Goal: Task Accomplishment & Management: Use online tool/utility

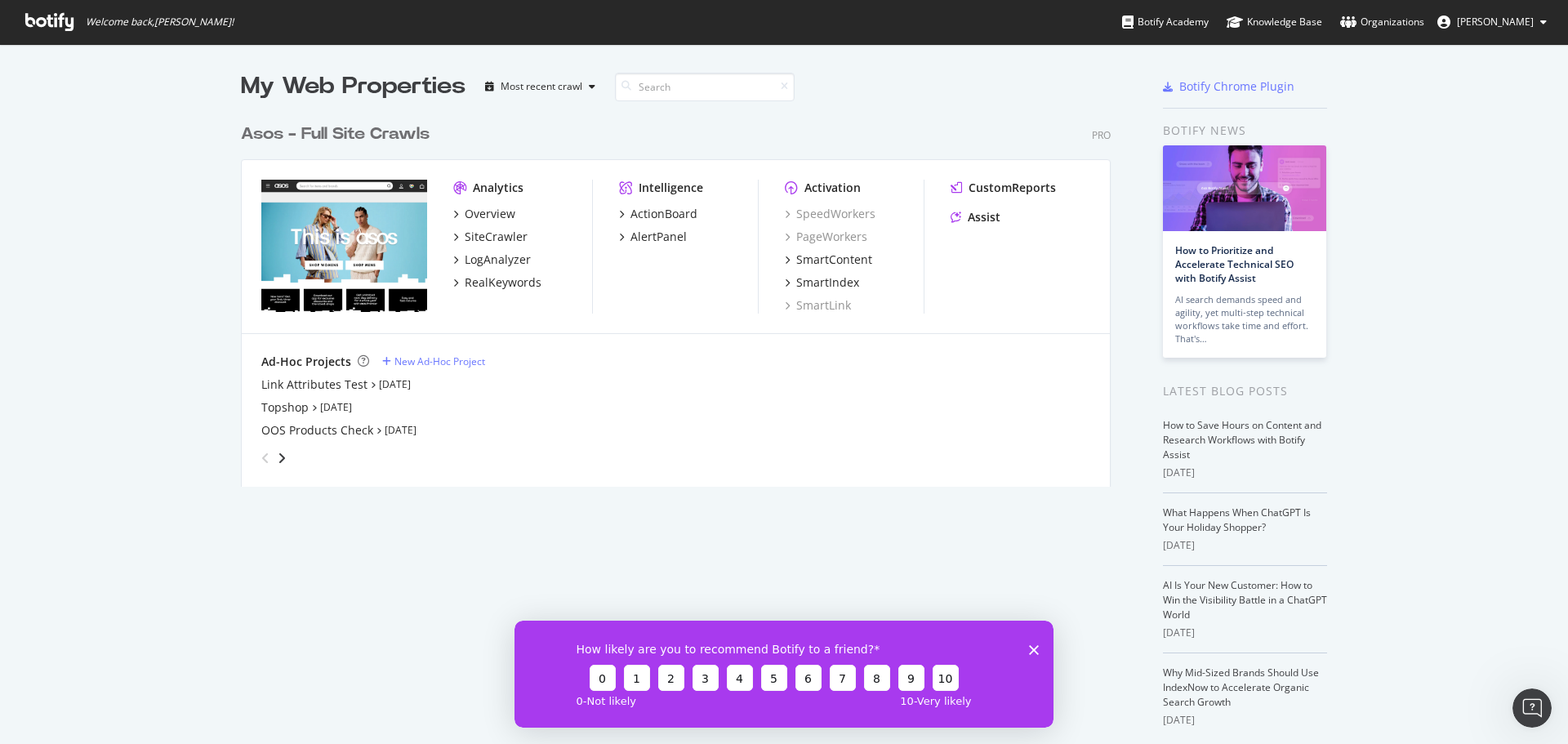
scroll to position [732, 1544]
click at [492, 240] on div "SiteCrawler" at bounding box center [495, 237] width 62 height 17
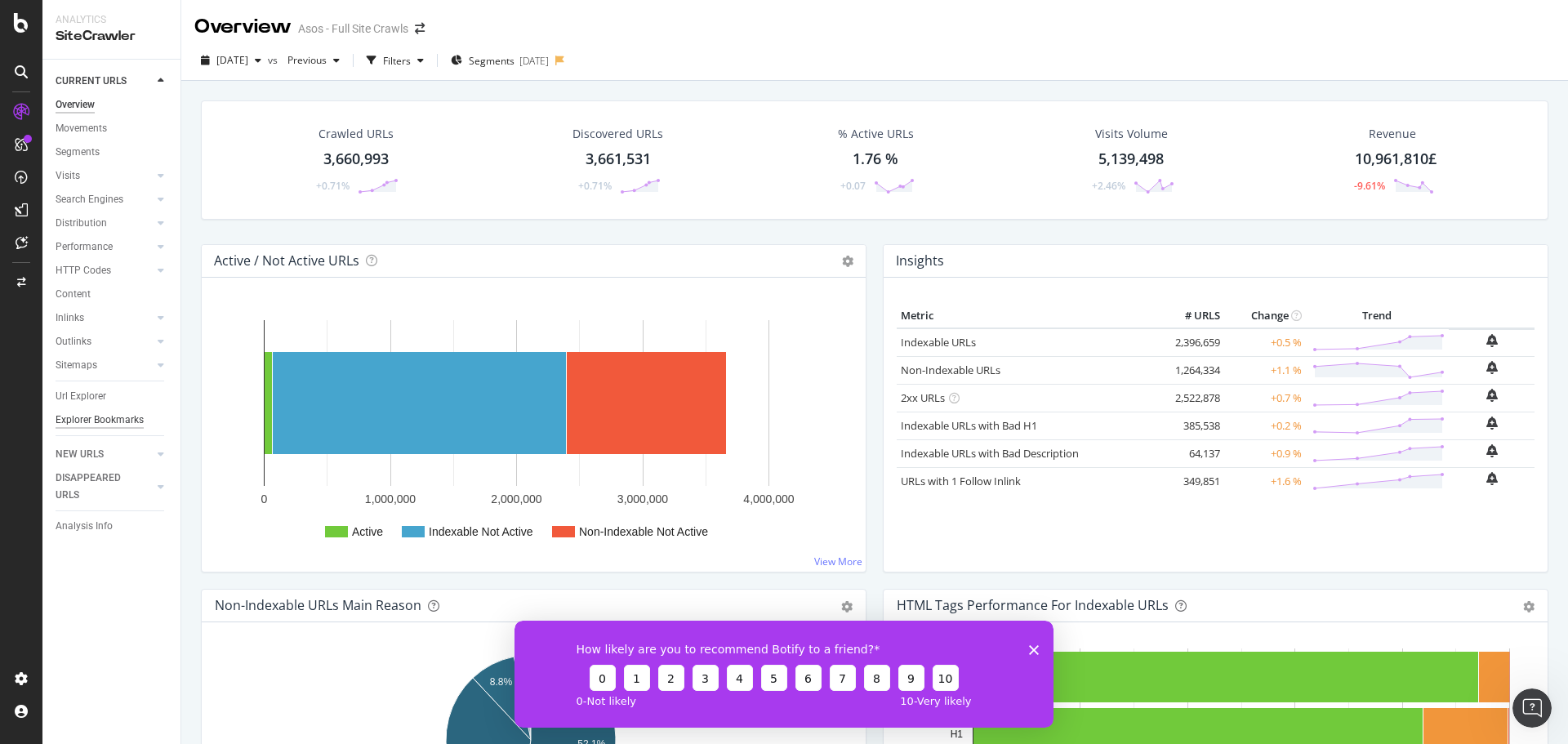
click at [114, 417] on div "Explorer Bookmarks" at bounding box center [100, 420] width 89 height 17
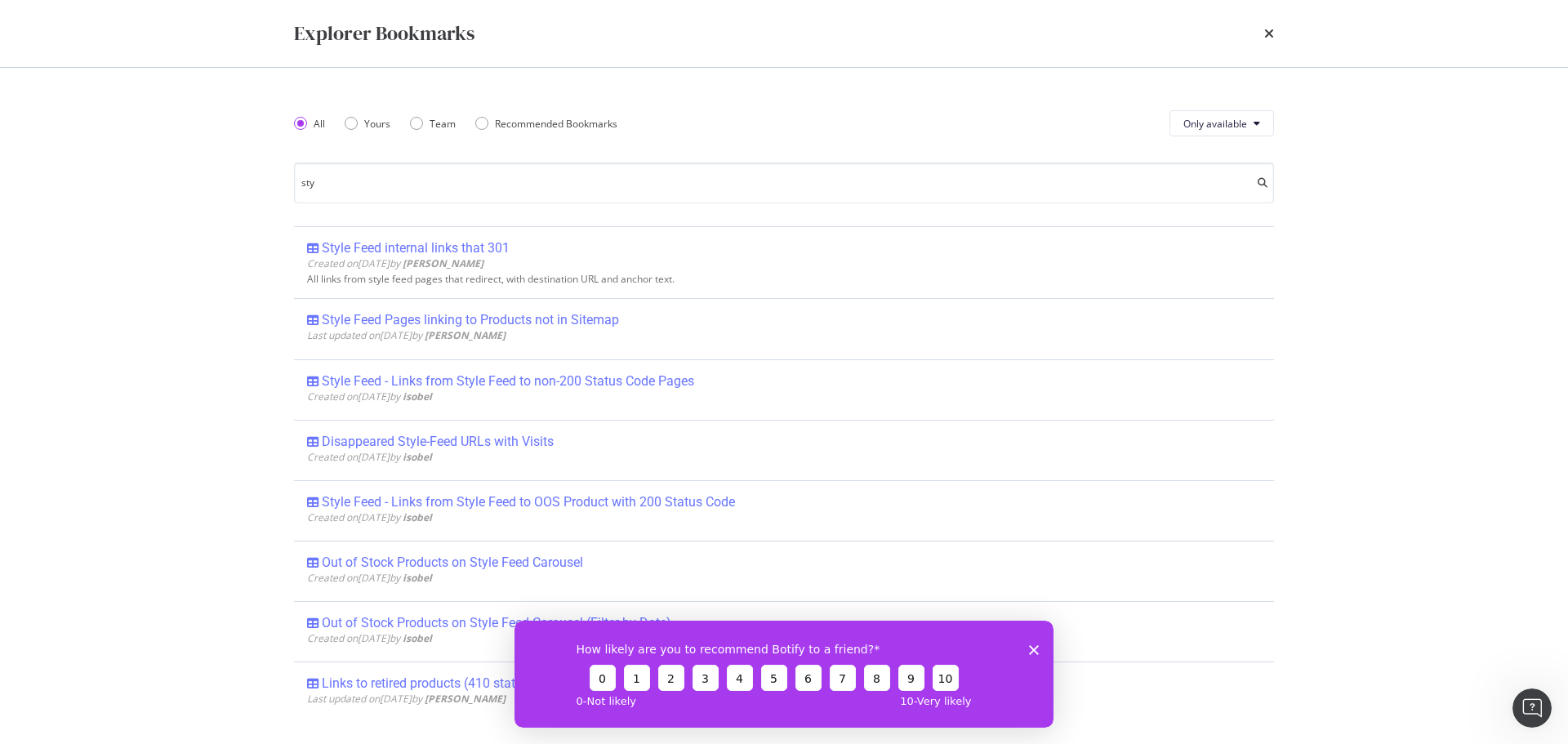
type input "sty"
click at [1271, 26] on div "times" at bounding box center [1269, 34] width 10 height 28
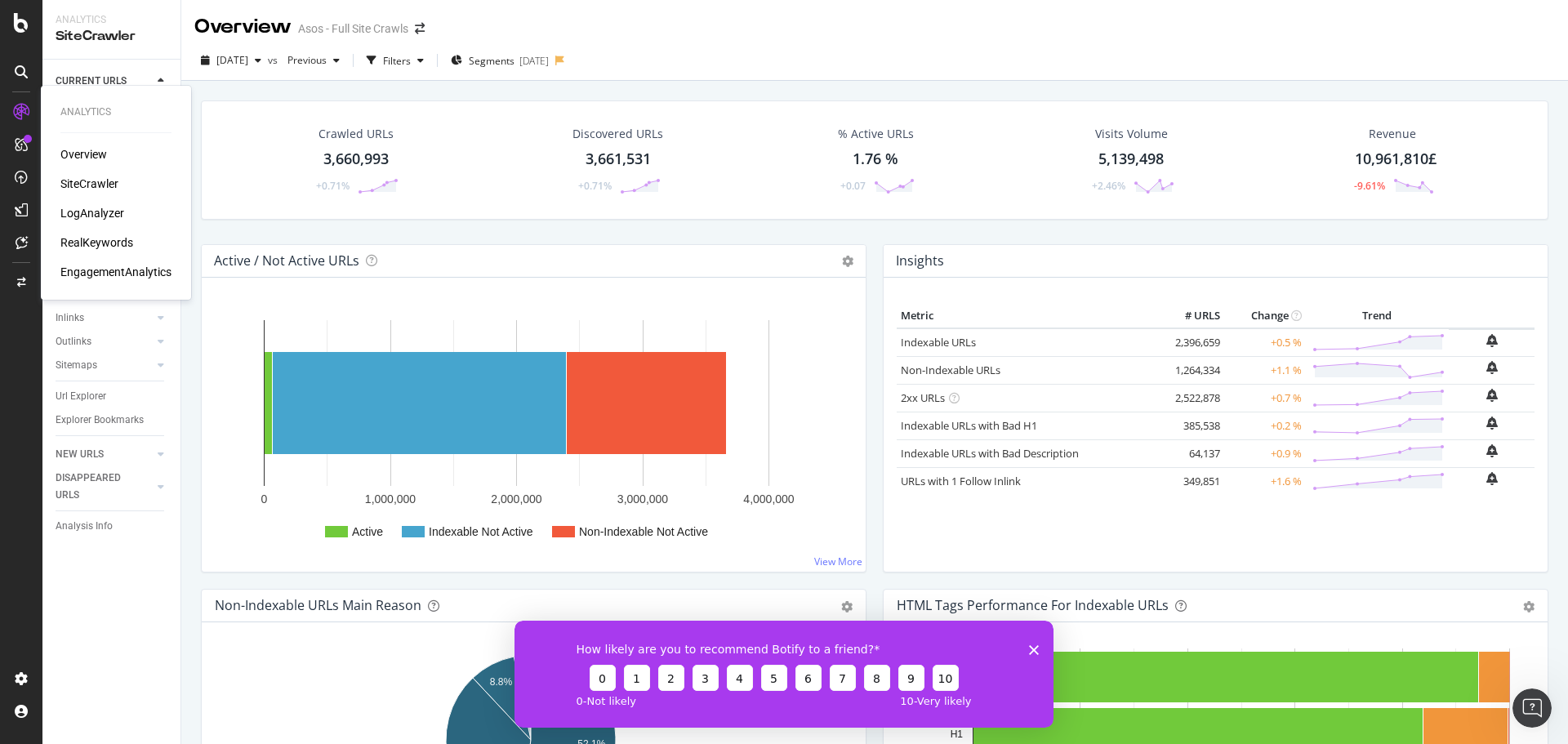
click at [106, 240] on div "RealKeywords" at bounding box center [97, 242] width 73 height 17
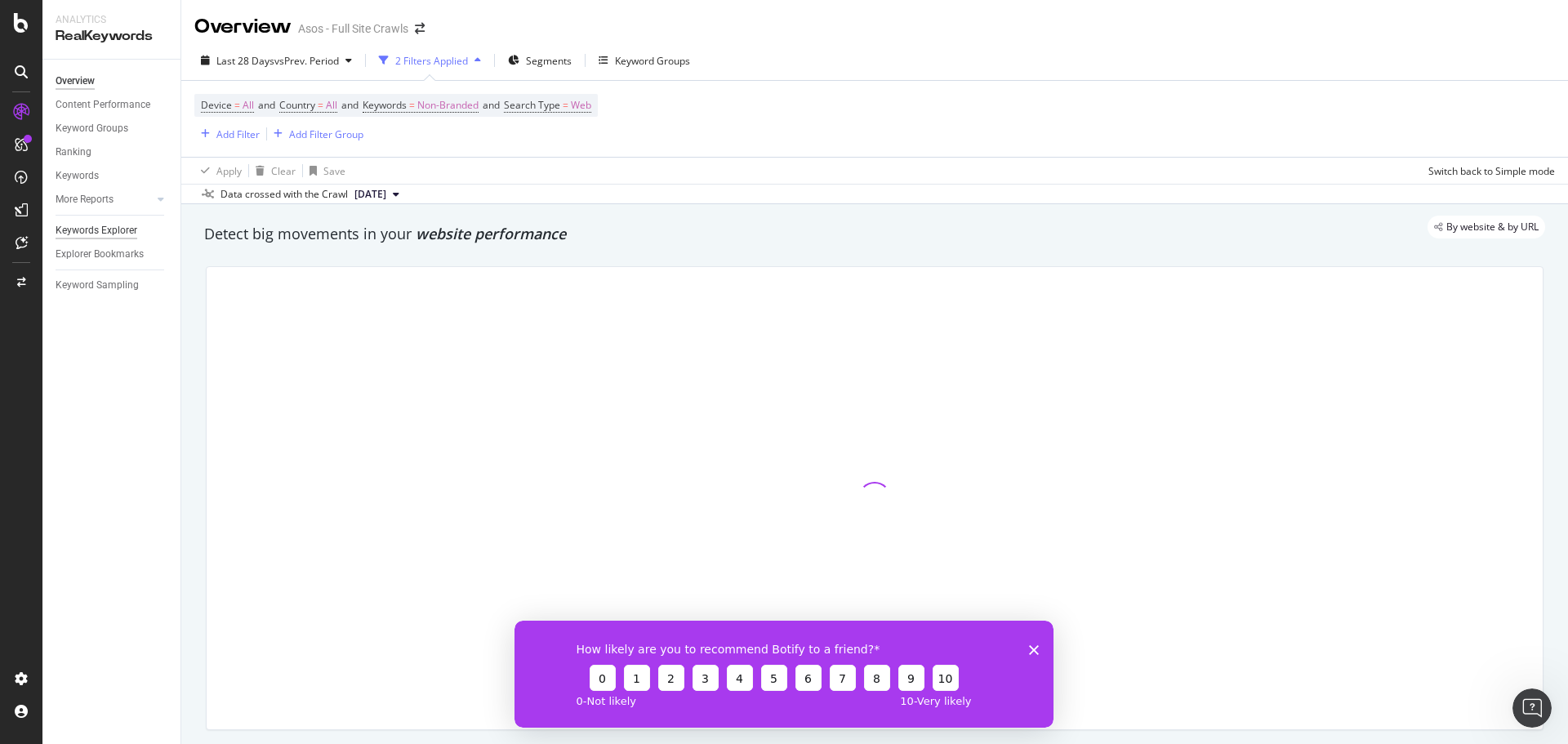
click at [98, 232] on div "Keywords Explorer" at bounding box center [97, 230] width 82 height 17
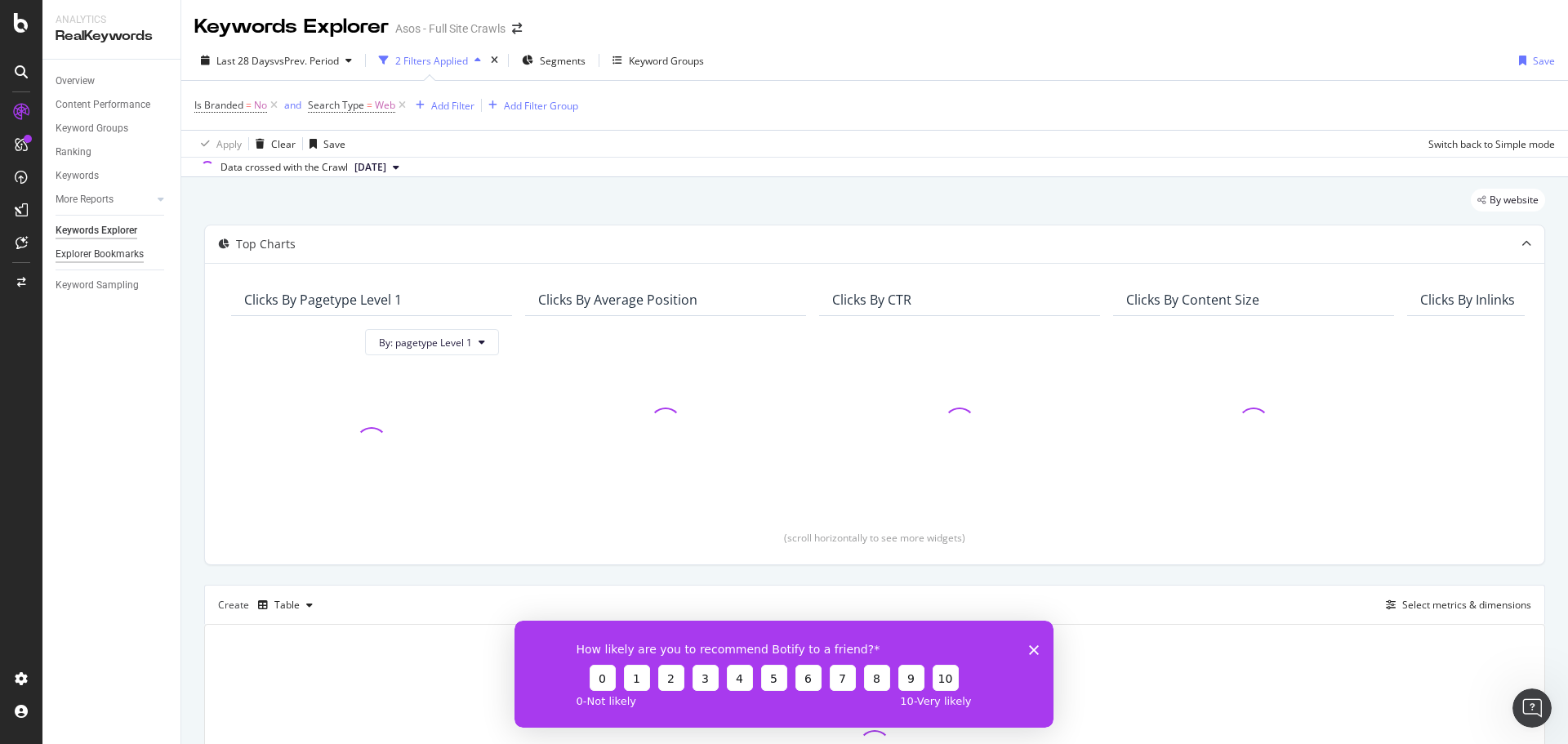
click at [94, 255] on div "Explorer Bookmarks" at bounding box center [100, 255] width 89 height 17
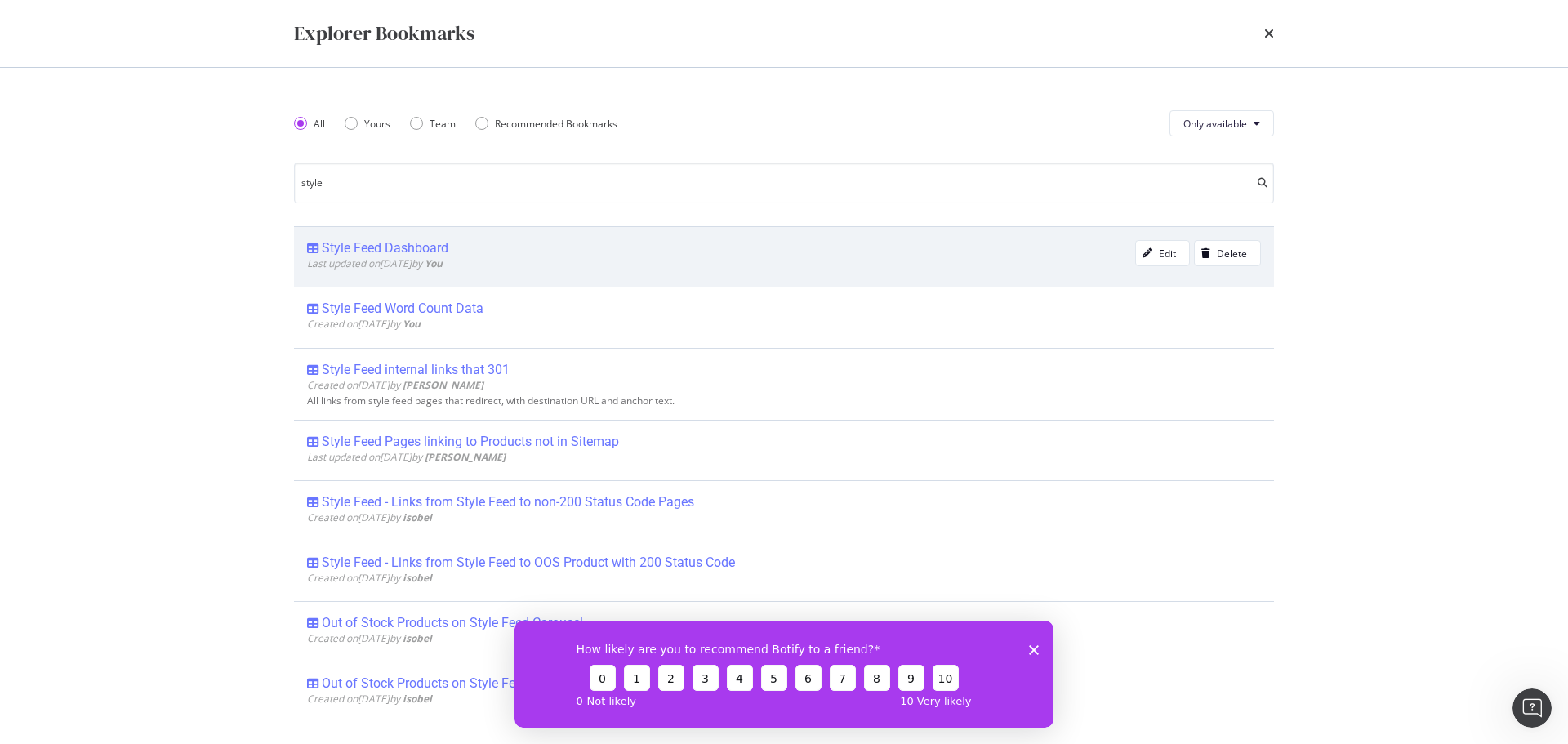
type input "style"
click at [445, 252] on div "Style Feed Dashboard" at bounding box center [385, 248] width 127 height 17
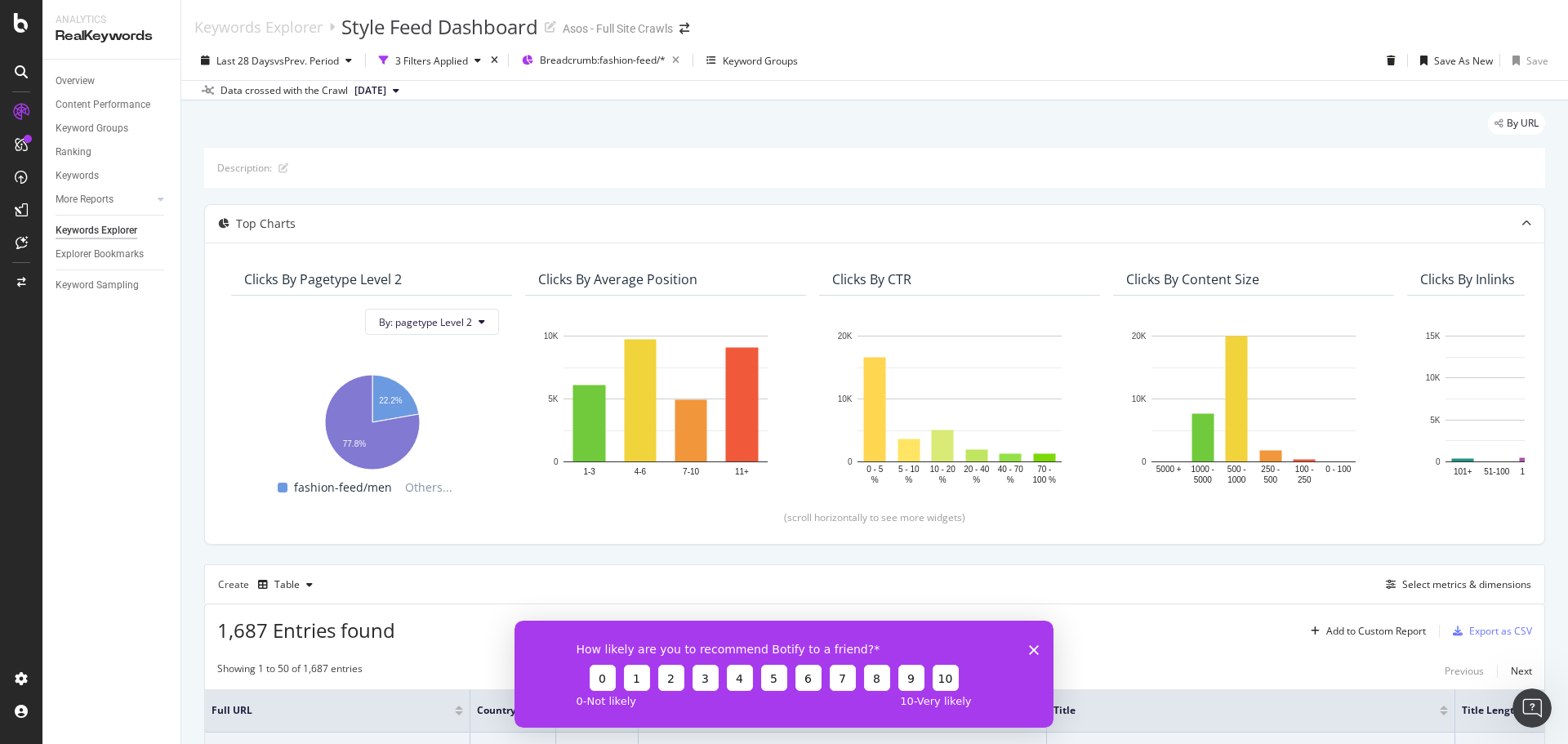
click at [1035, 653] on icon "Close survey" at bounding box center [1034, 649] width 10 height 10
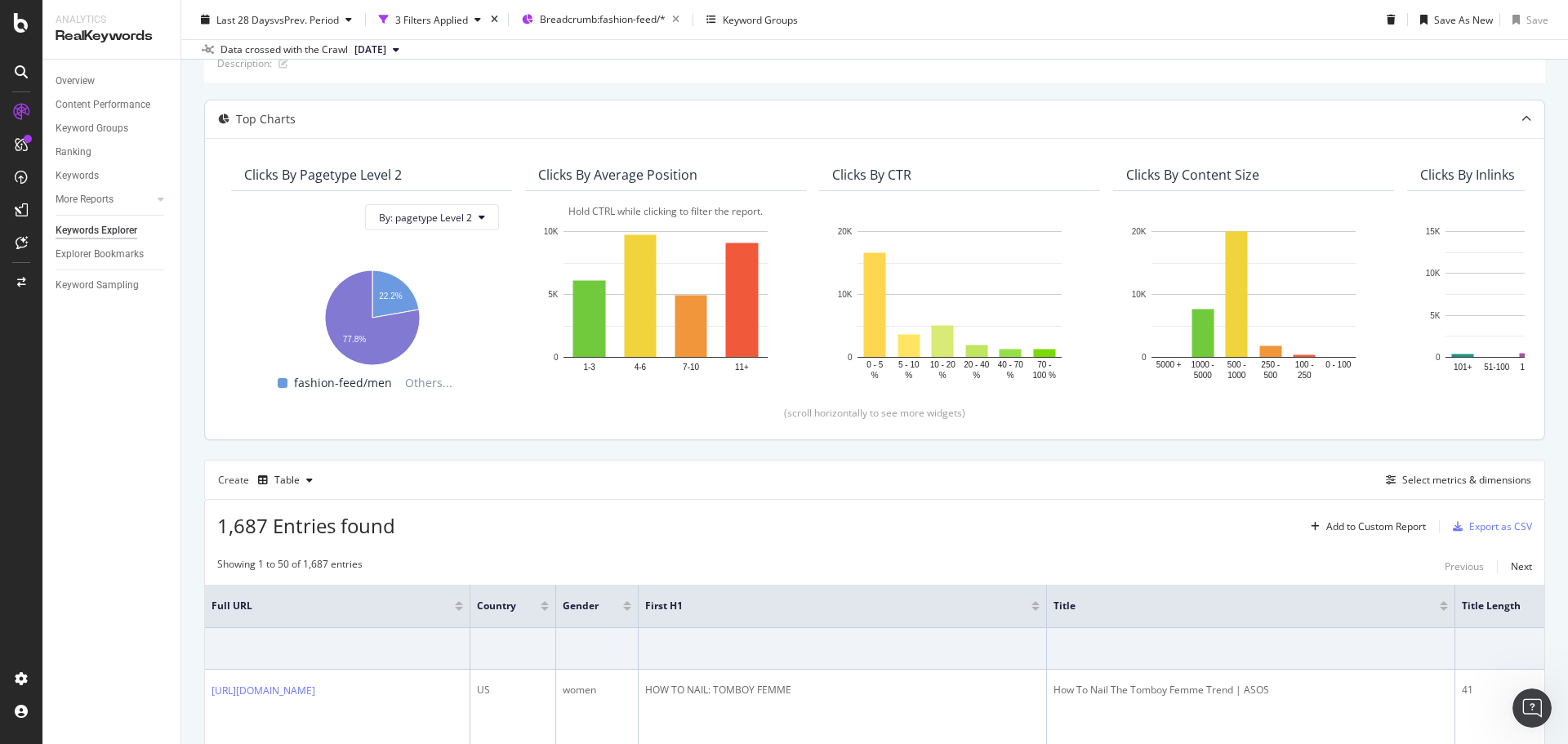
scroll to position [163, 0]
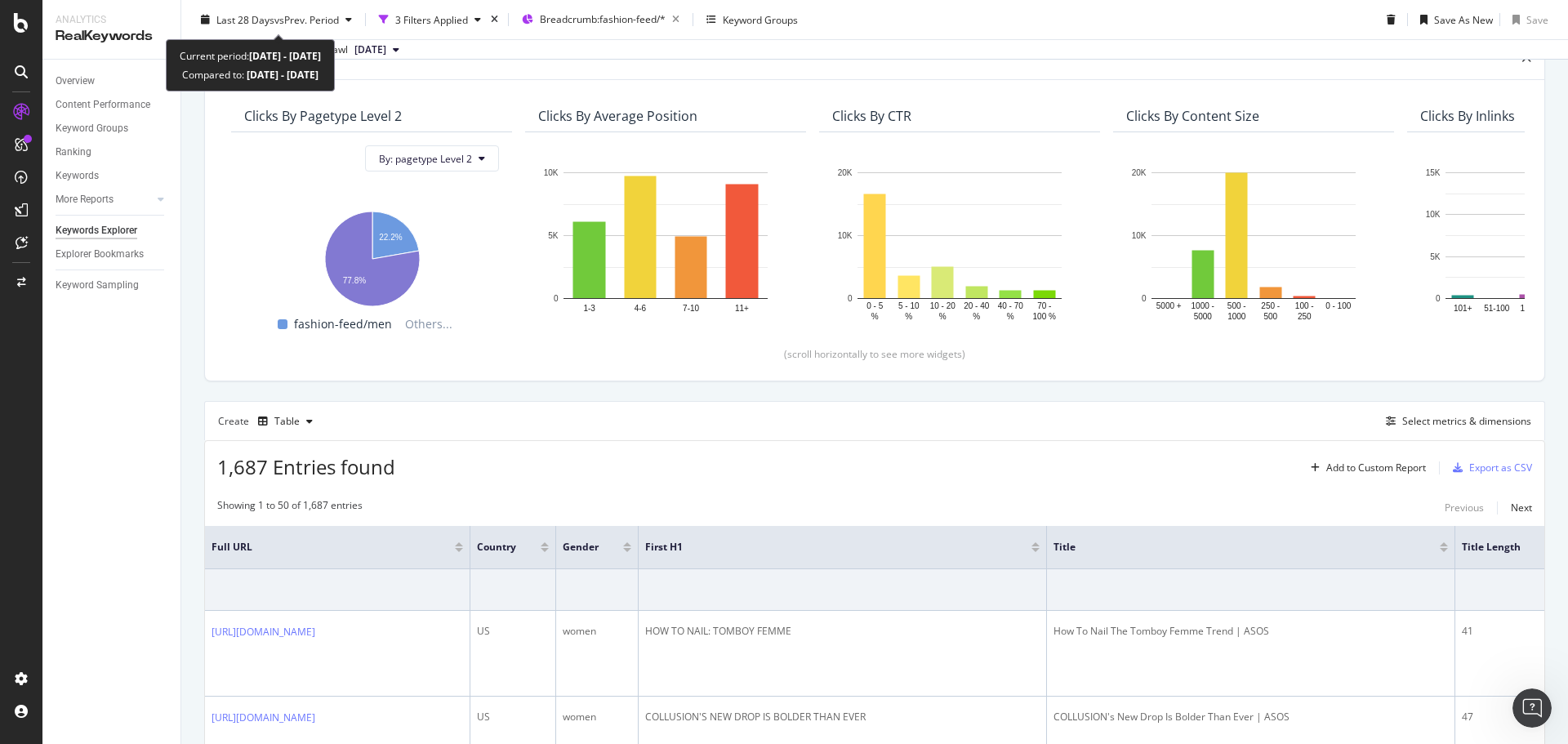
click at [312, 33] on div "Last 28 Days vs Prev. Period 3 Filters Applied Breadcrumb: fashion-feed/* Keywo…" at bounding box center [874, 22] width 1387 height 33
click at [310, 25] on span "vs Prev. Period" at bounding box center [306, 19] width 64 height 14
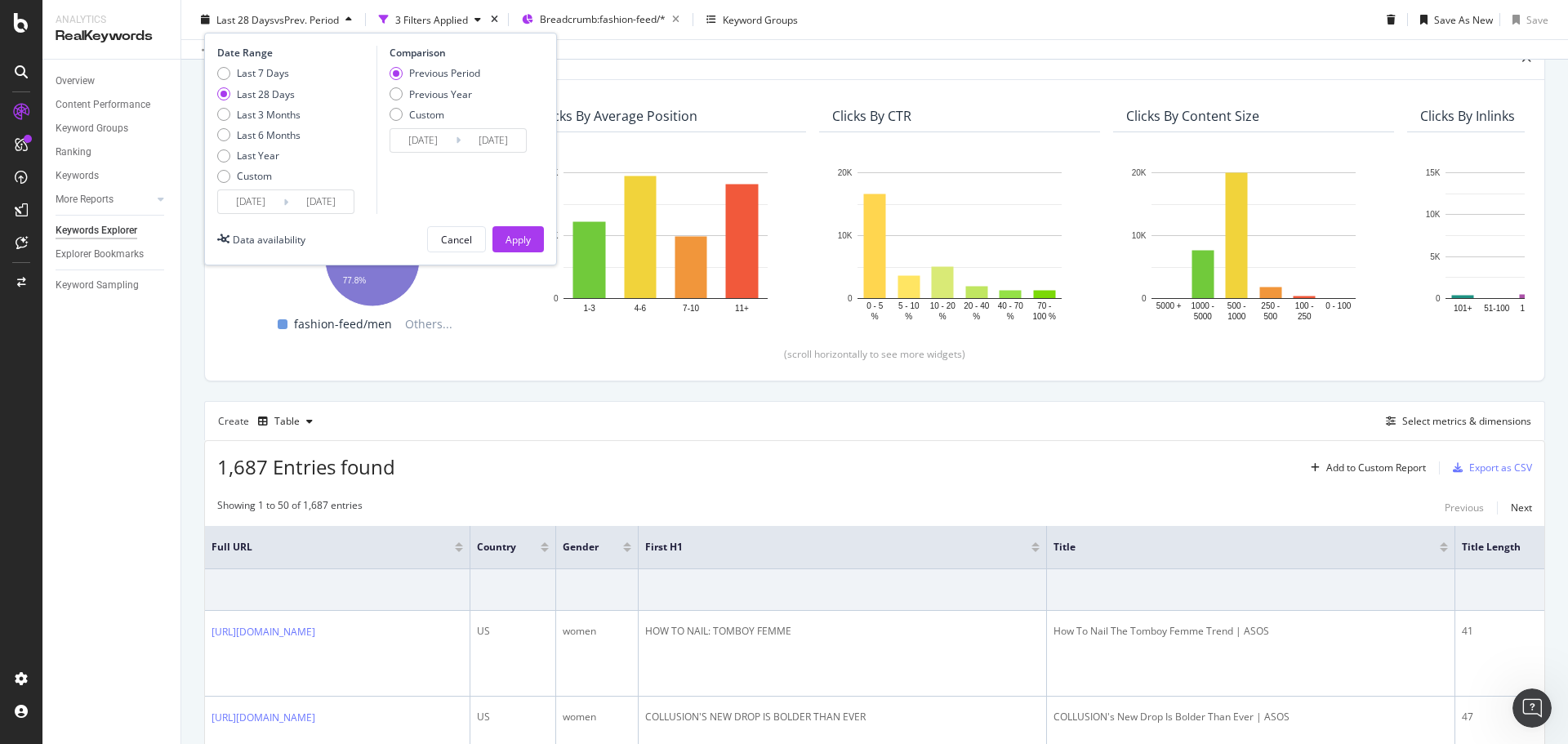
click at [257, 206] on input "[DATE]" at bounding box center [251, 201] width 65 height 23
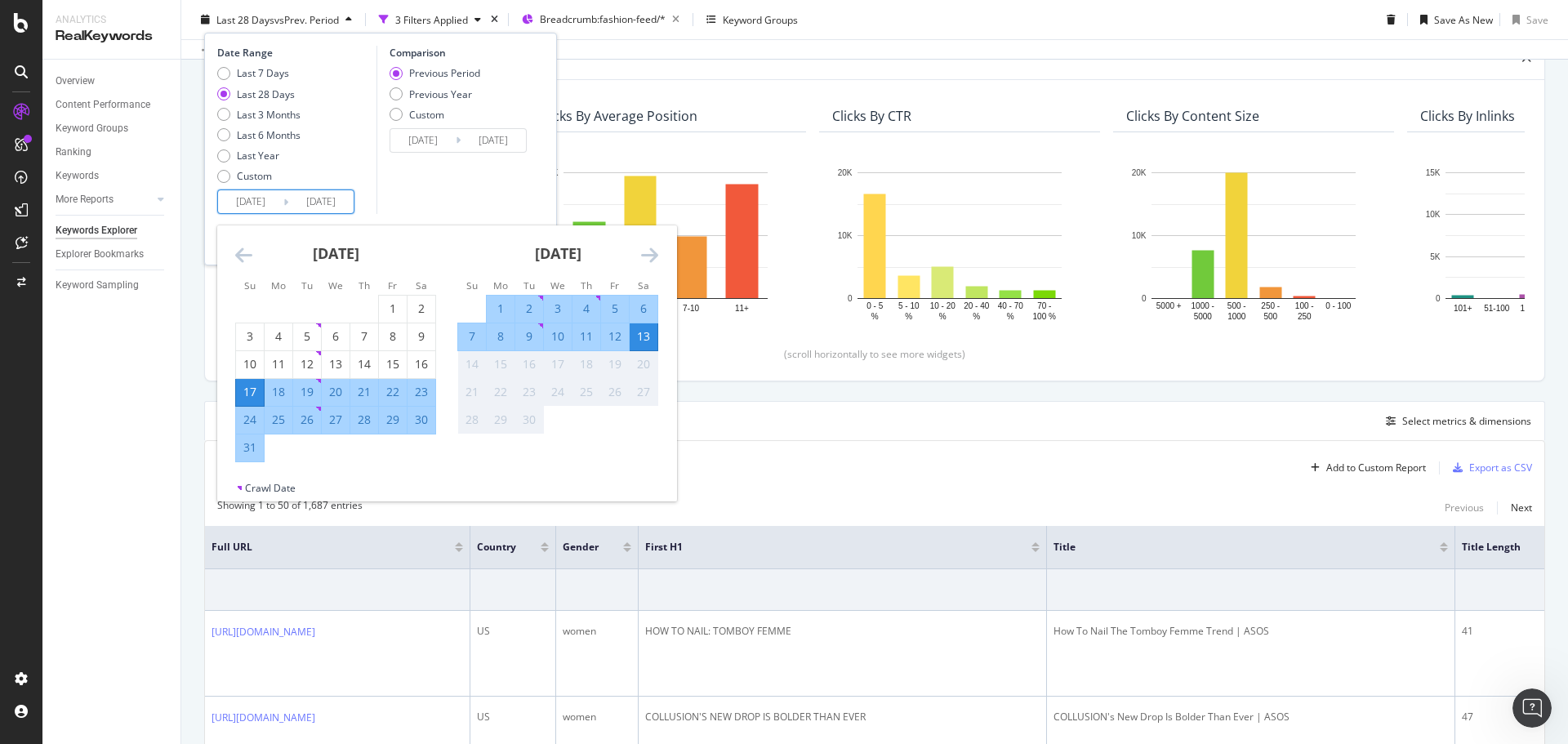
click at [501, 307] on div "1" at bounding box center [501, 309] width 28 height 17
type input "[DATE]"
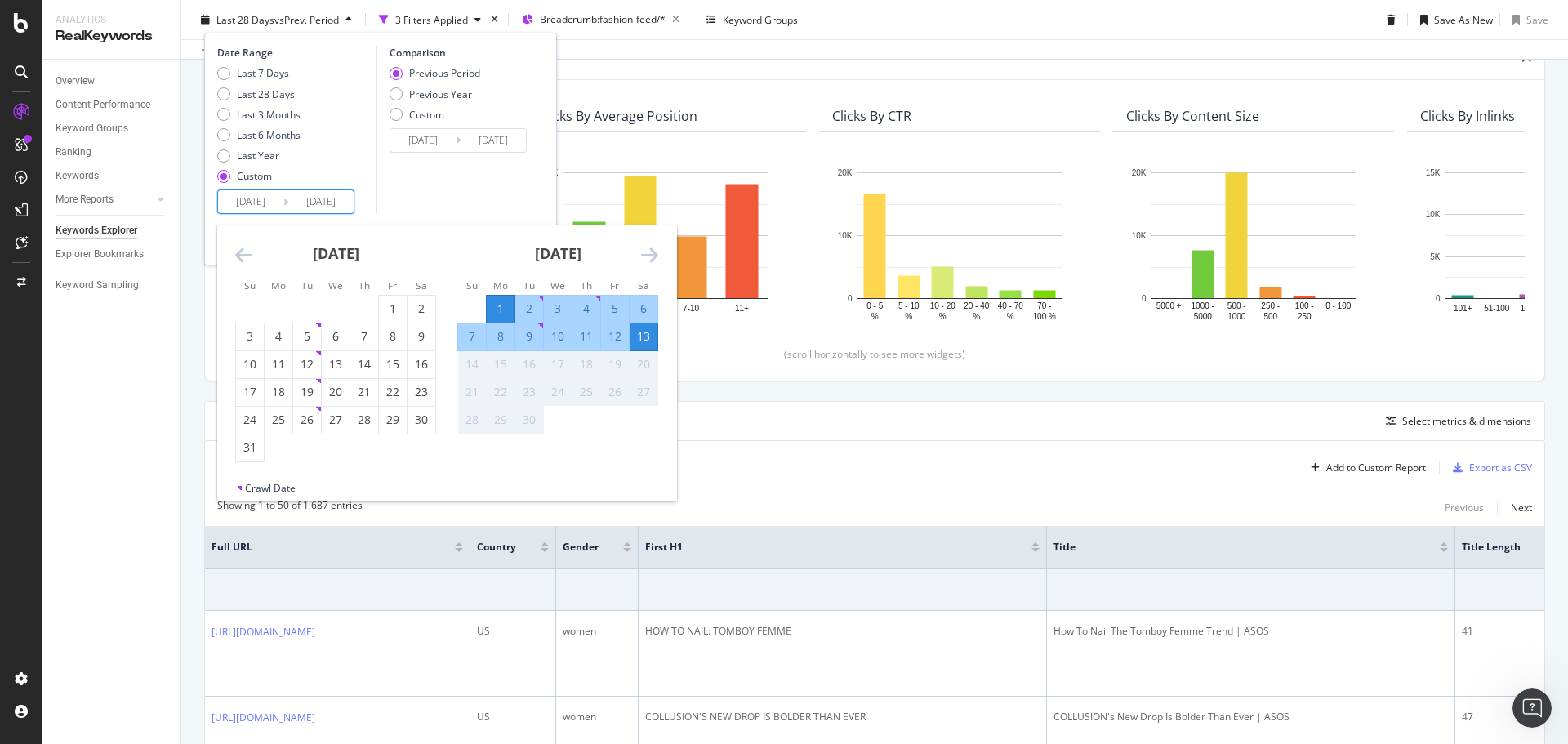
click at [469, 341] on div "7" at bounding box center [472, 337] width 28 height 17
type input "[DATE]"
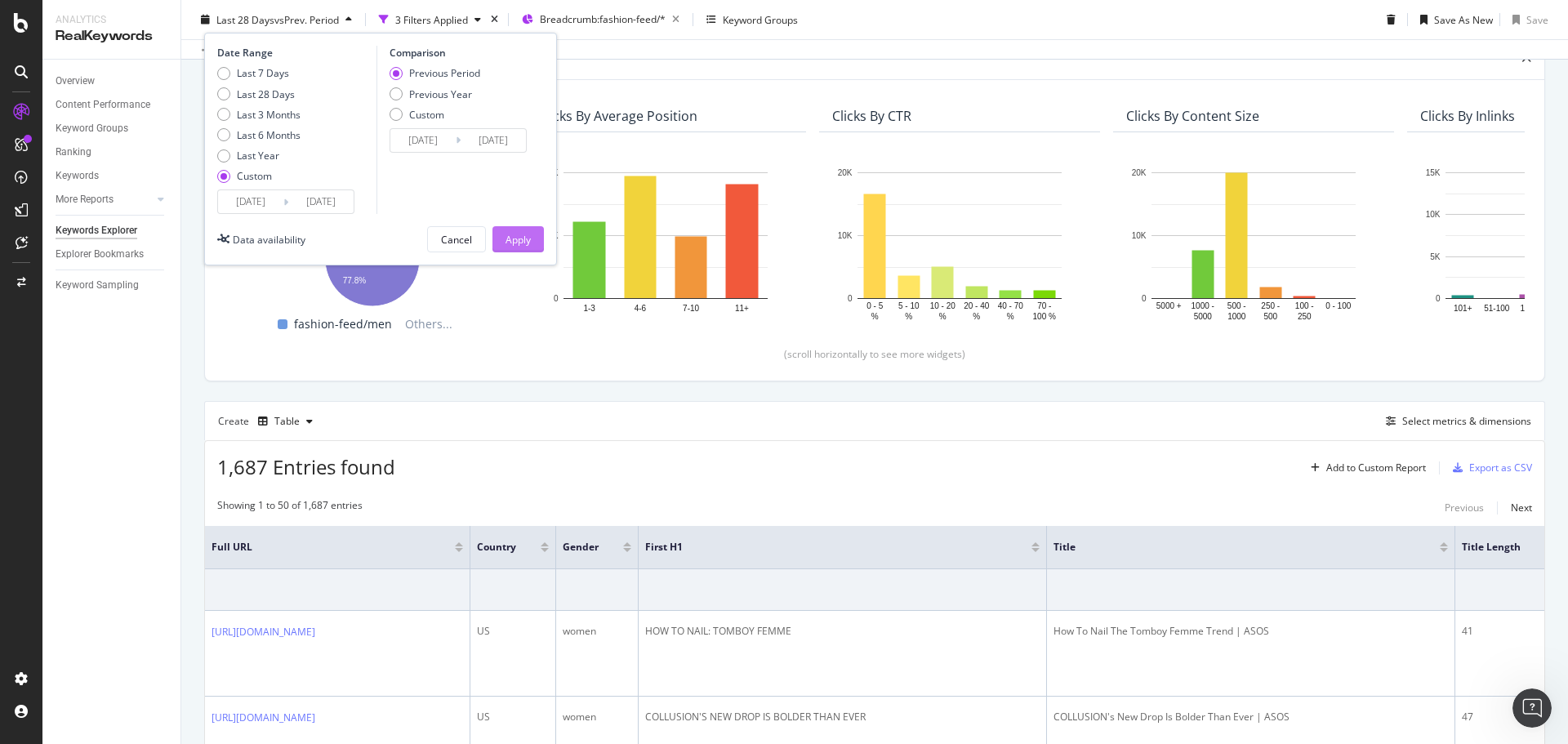
click at [530, 247] on div "Apply" at bounding box center [518, 239] width 25 height 24
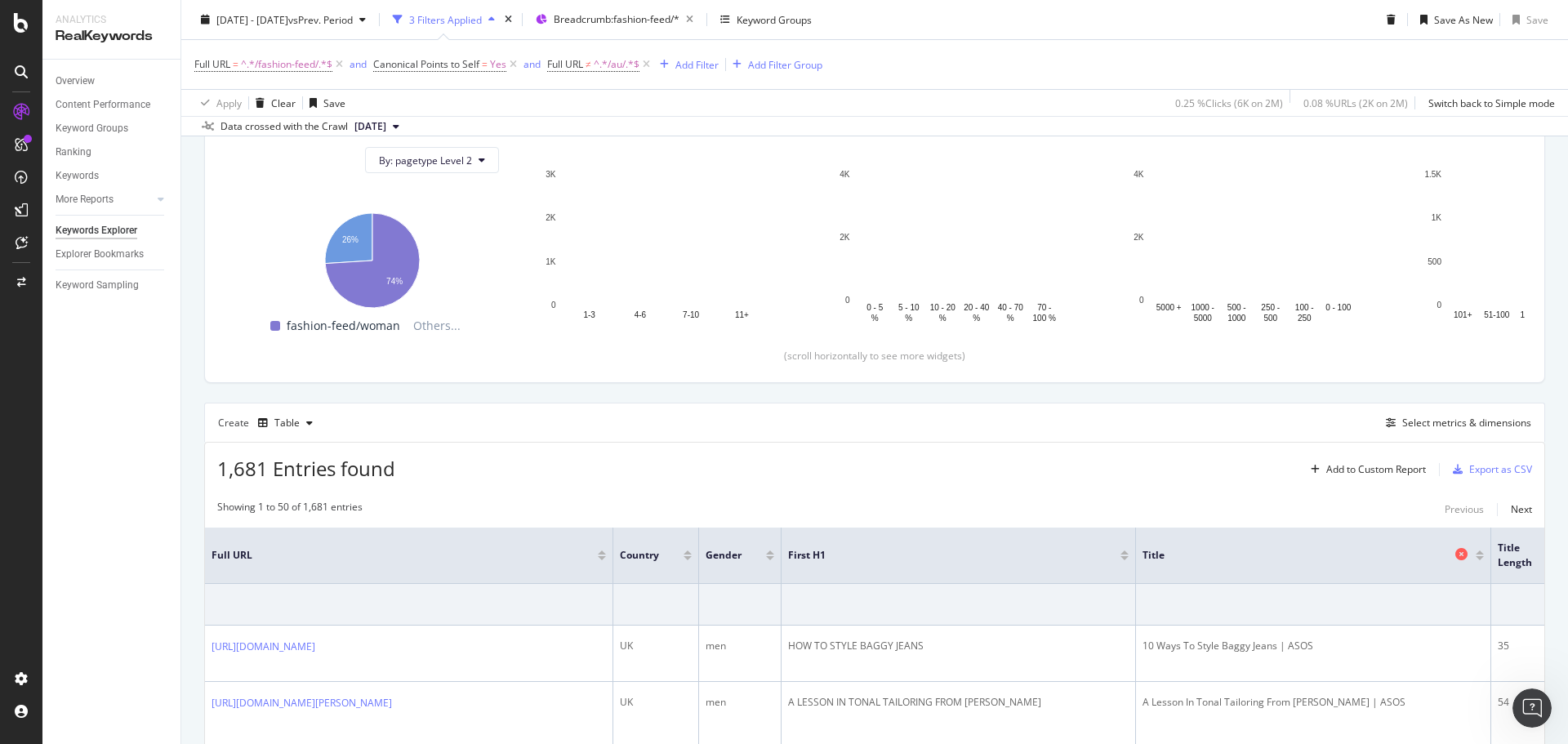
scroll to position [320, 0]
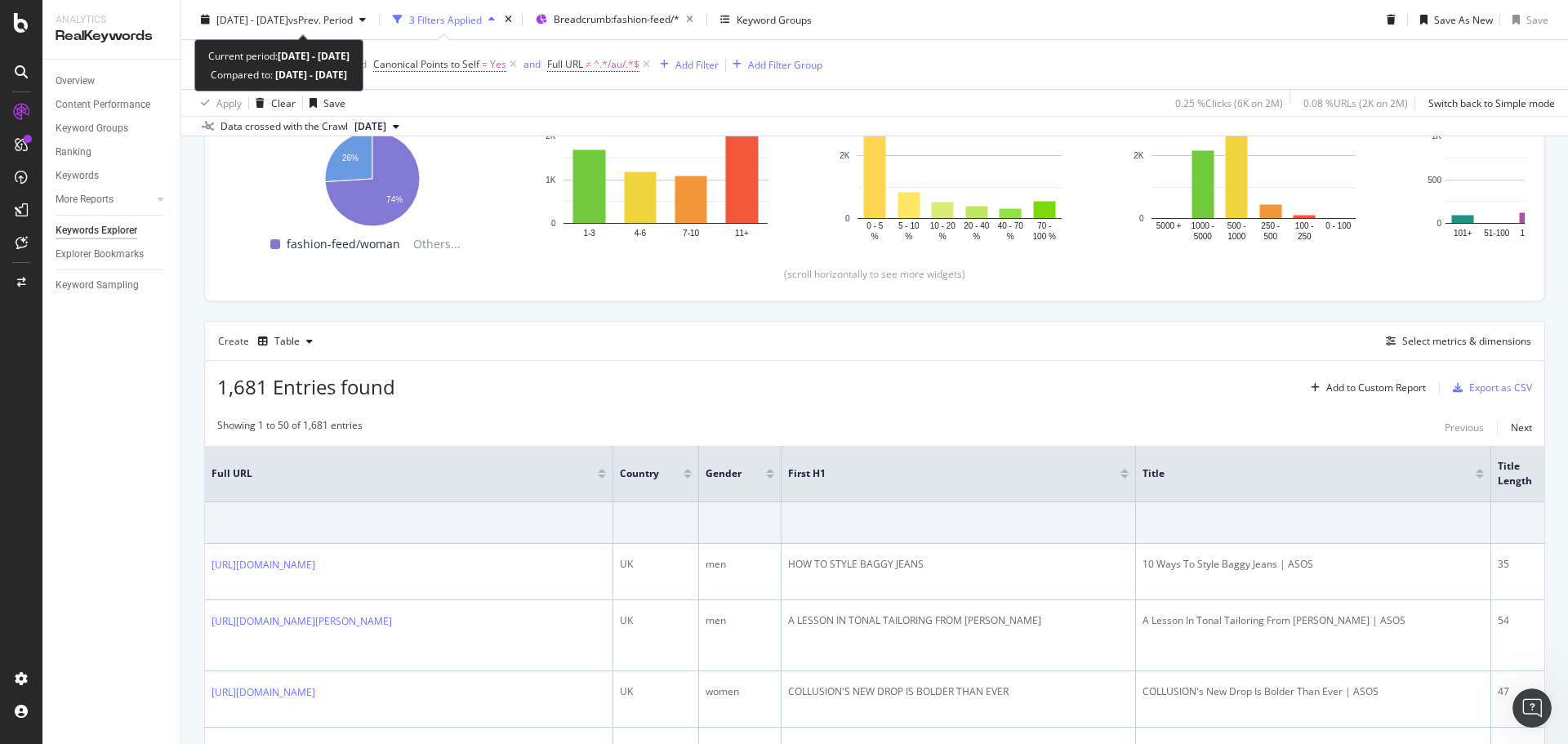
click at [352, 35] on div "[DATE] - [DATE] vs Prev. Period 3 Filters Applied Breadcrumb: fashion-feed/* Ke…" at bounding box center [874, 22] width 1387 height 33
click at [349, 17] on span "vs Prev. Period" at bounding box center [320, 19] width 64 height 14
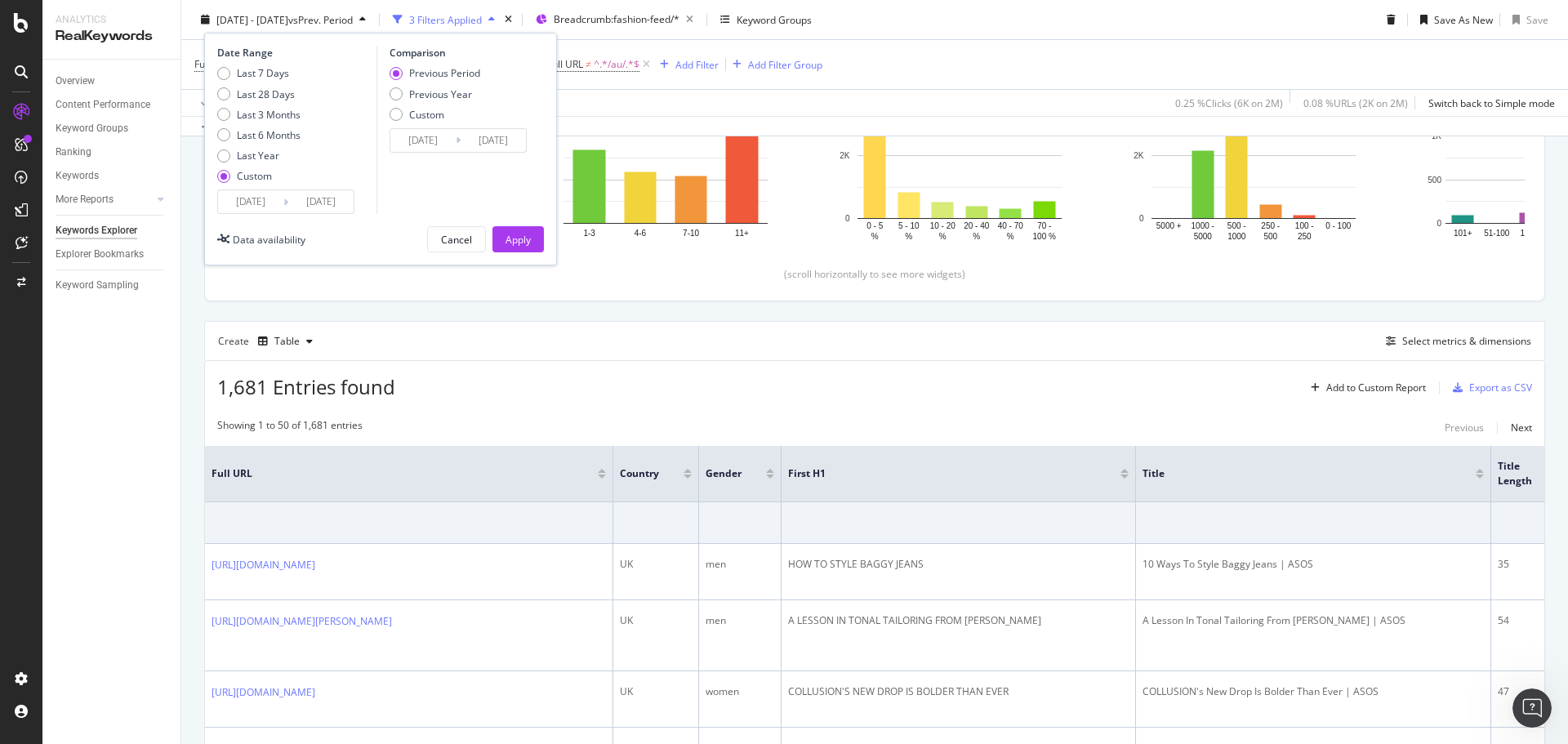
click at [248, 200] on input "[DATE]" at bounding box center [251, 201] width 65 height 23
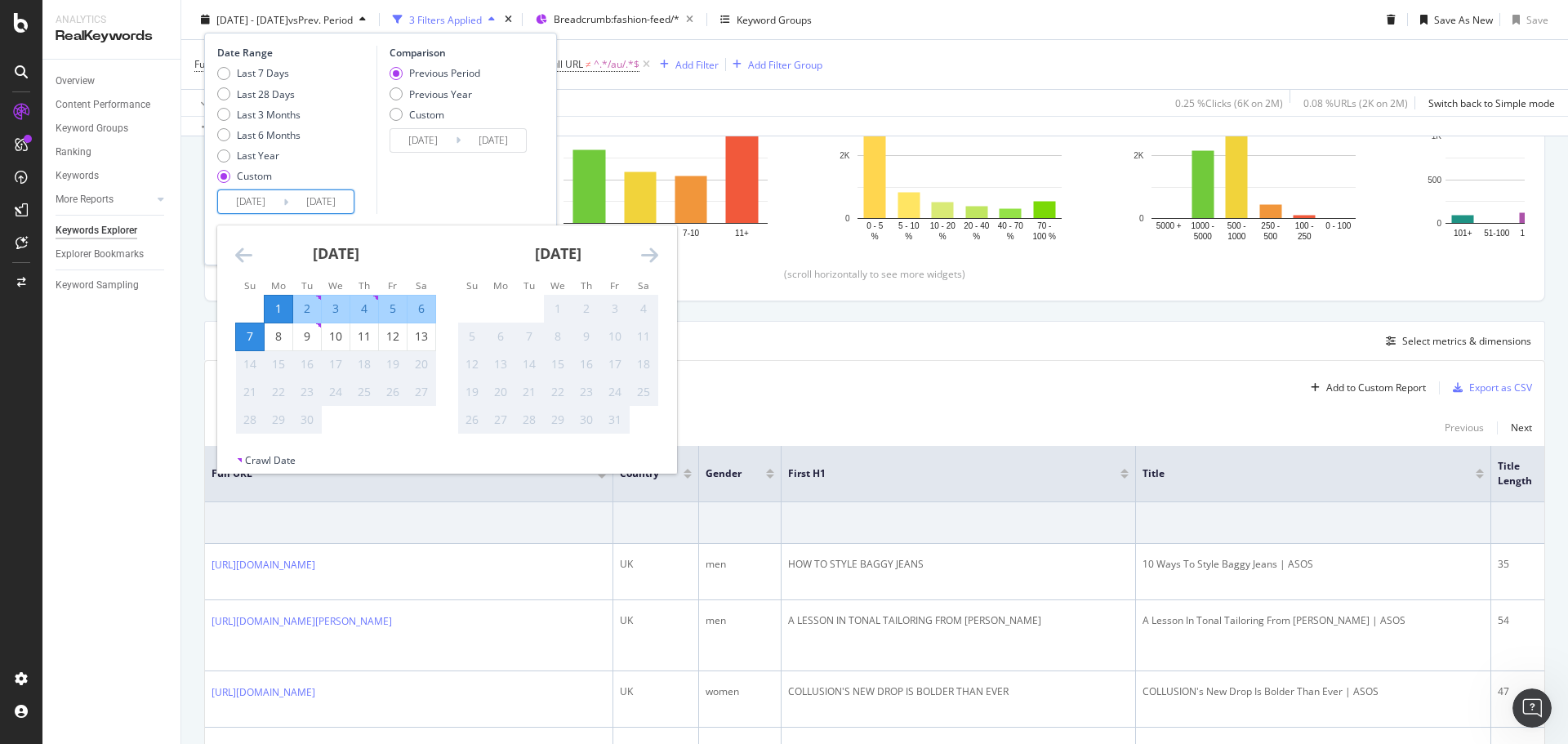
click at [240, 253] on icon "Move backward to switch to the previous month." at bounding box center [243, 255] width 17 height 20
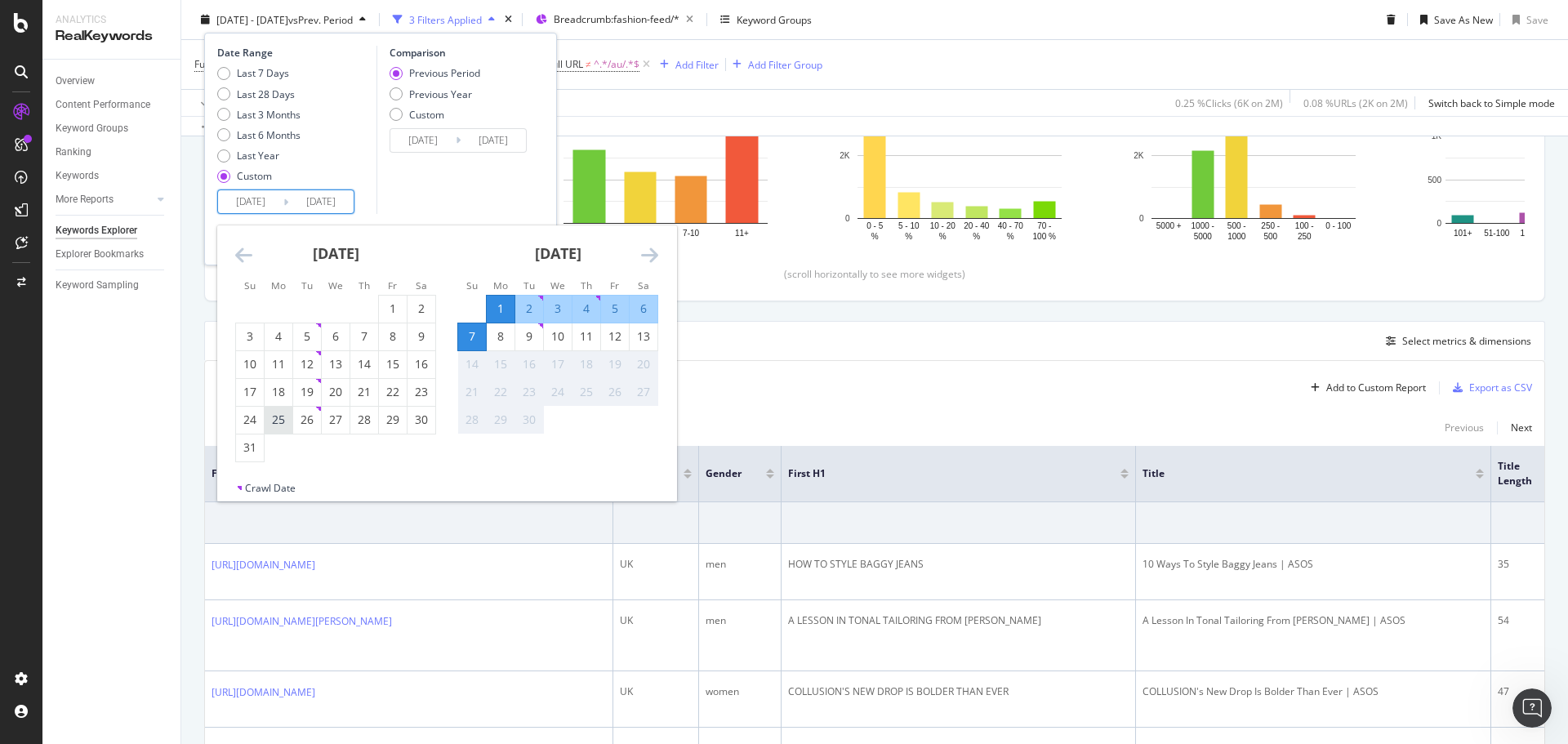
click at [272, 425] on div "25" at bounding box center [279, 420] width 28 height 17
type input "[DATE]"
click at [246, 448] on div "31" at bounding box center [250, 448] width 28 height 17
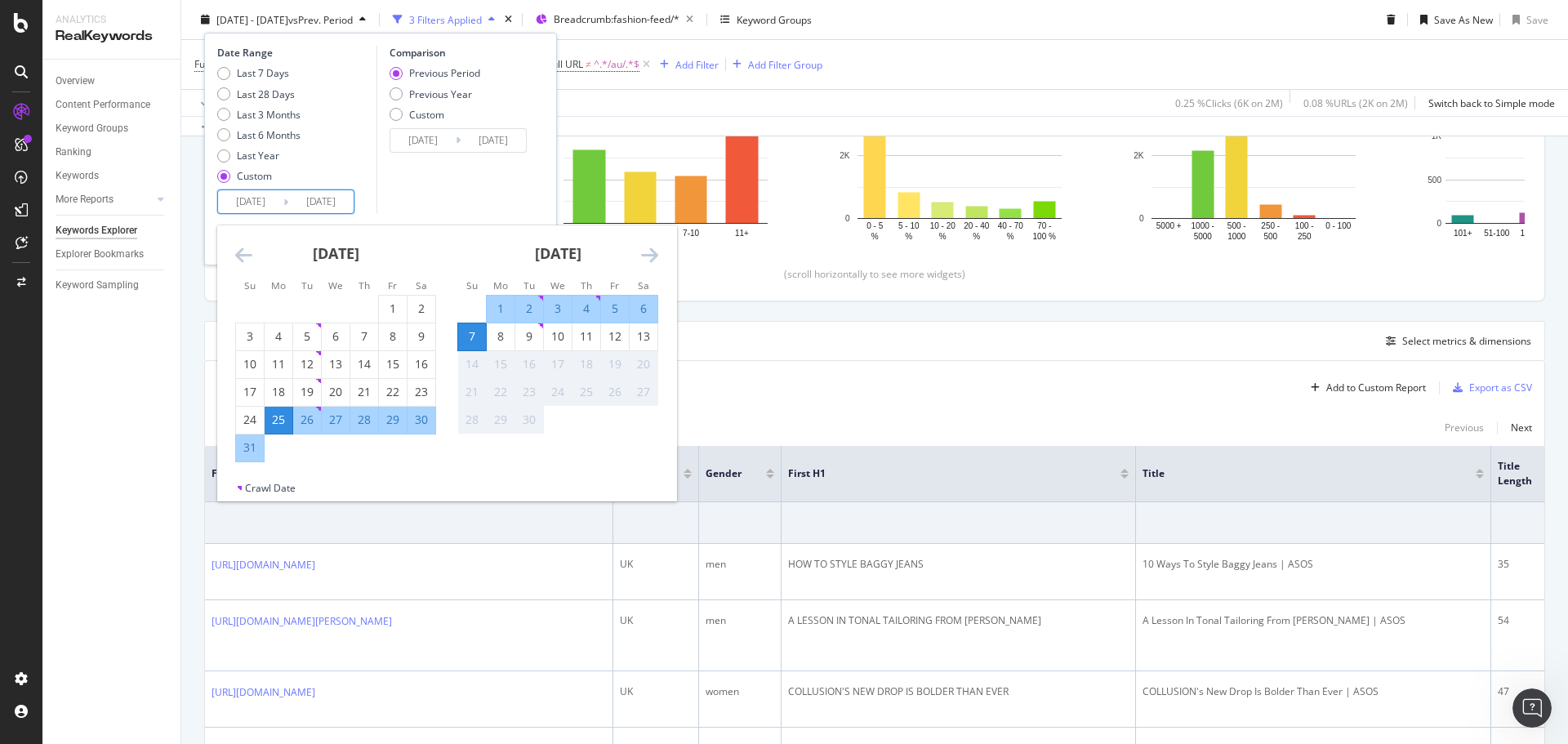
type input "[DATE]"
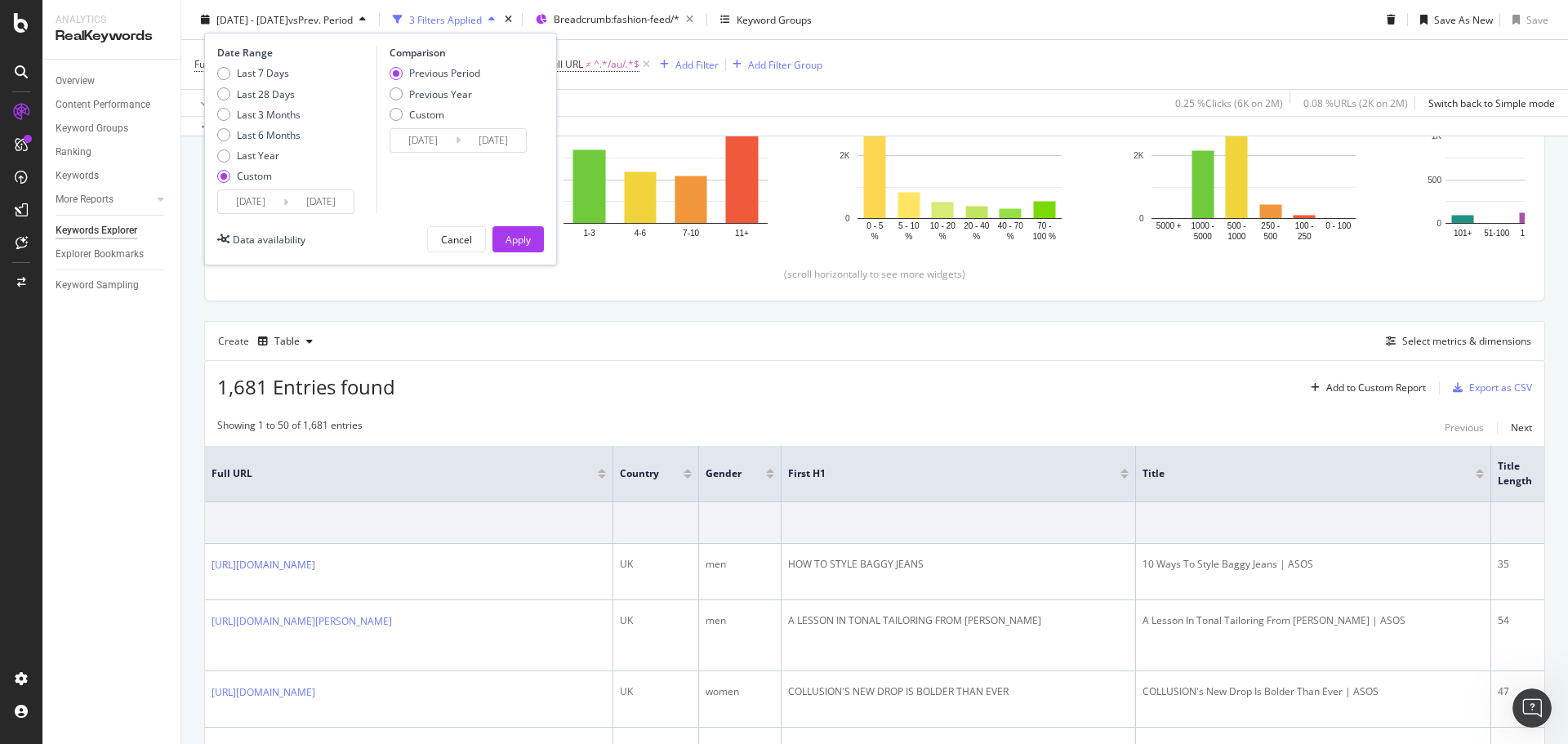
click at [254, 199] on input "[DATE]" at bounding box center [251, 201] width 65 height 23
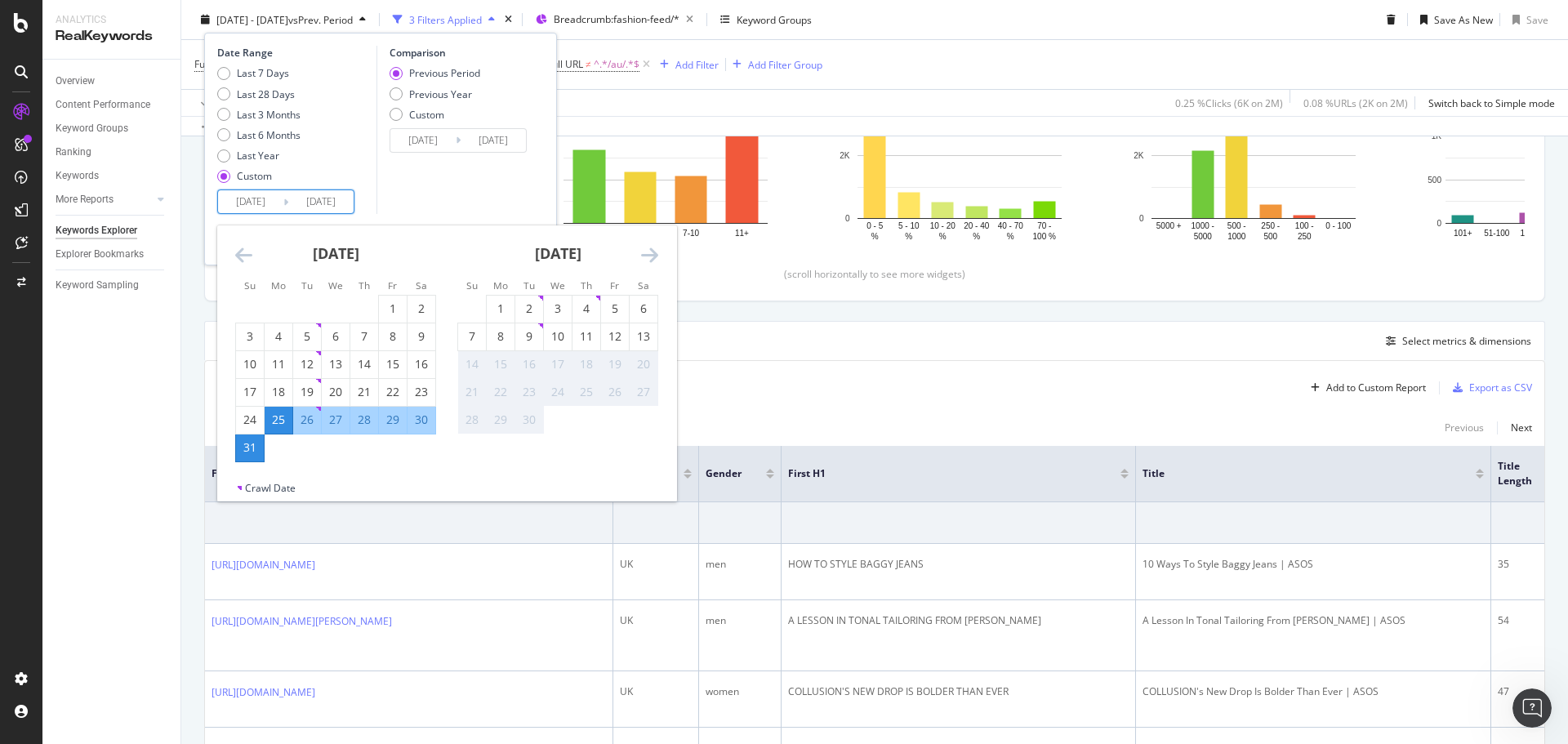
click at [437, 167] on div "Comparison Previous Period Previous Year Custom [DATE] Navigate forward to inte…" at bounding box center [454, 130] width 155 height 168
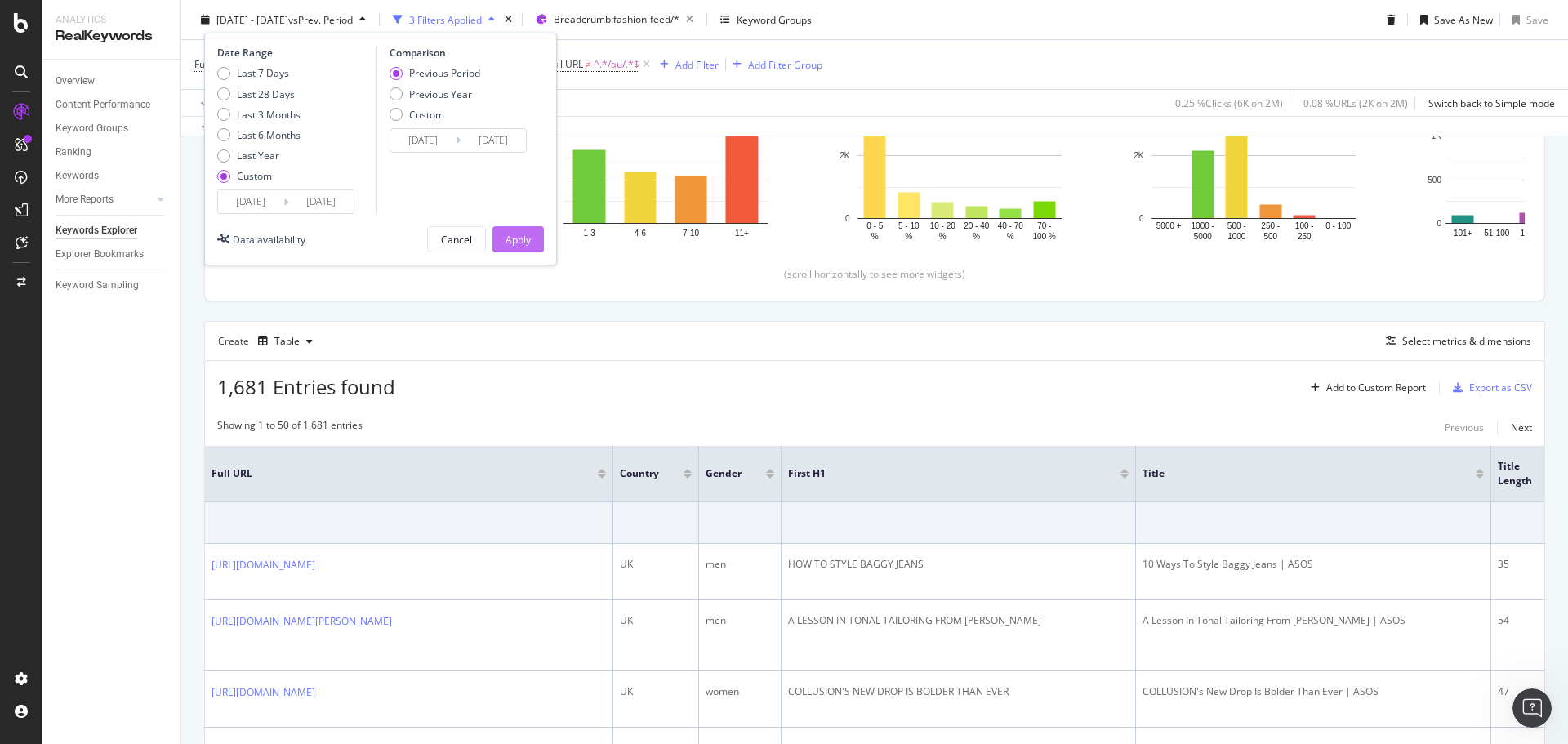
click at [523, 244] on div "Apply" at bounding box center [518, 239] width 25 height 14
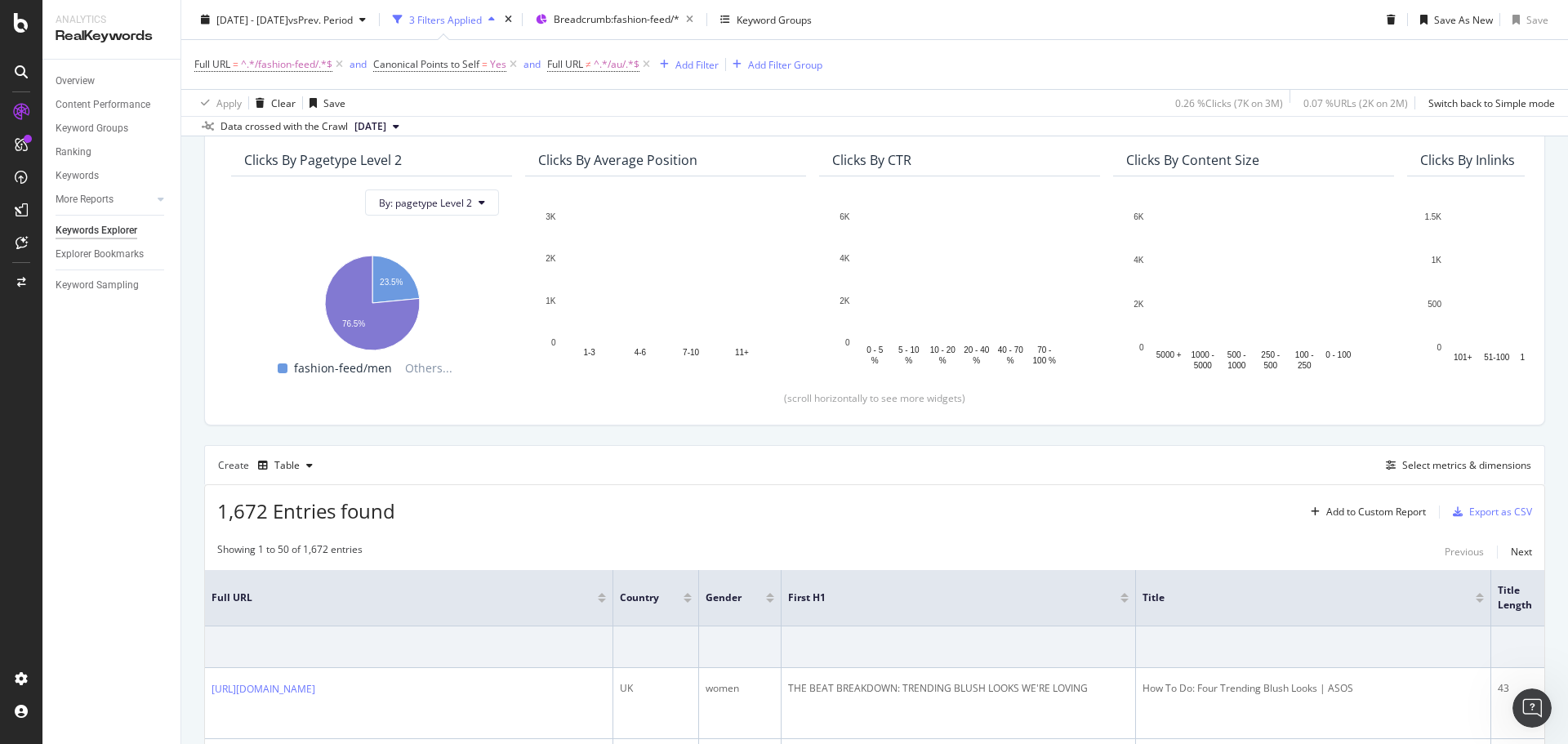
scroll to position [239, 0]
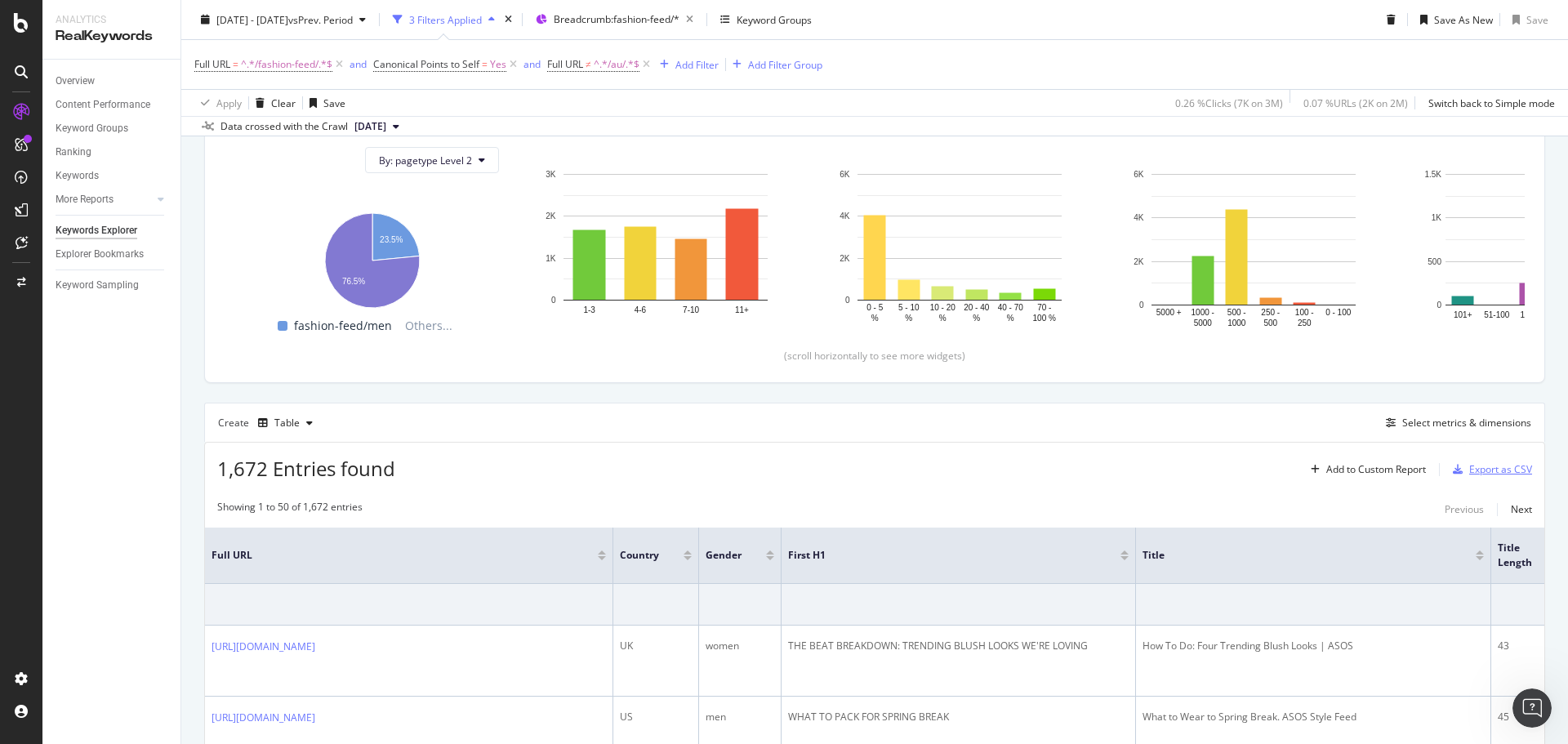
click at [1487, 466] on div "Export as CSV" at bounding box center [1500, 469] width 62 height 14
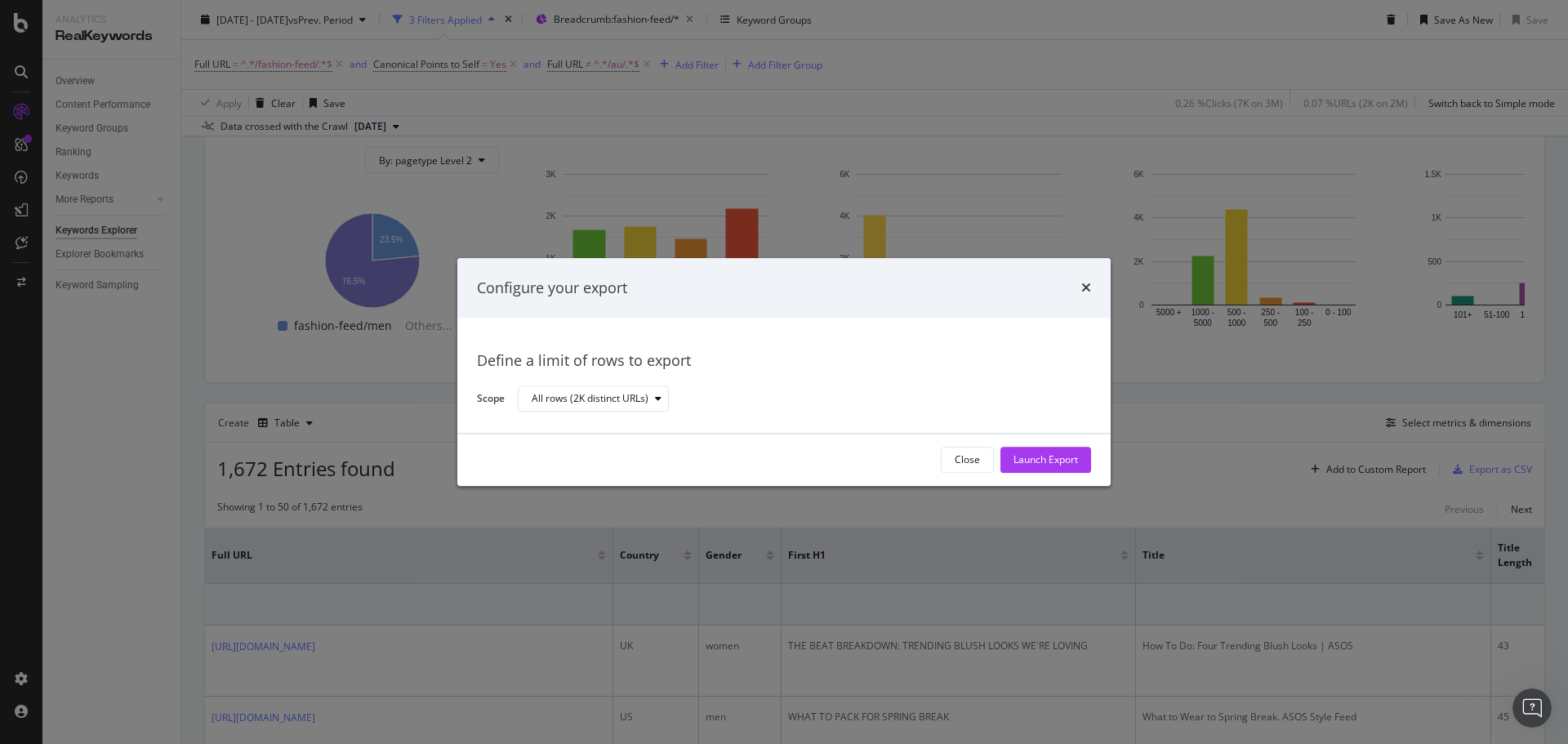
click at [1028, 445] on div "Close Launch Export" at bounding box center [784, 460] width 653 height 52
click at [1074, 471] on div "Launch Export" at bounding box center [1046, 460] width 64 height 24
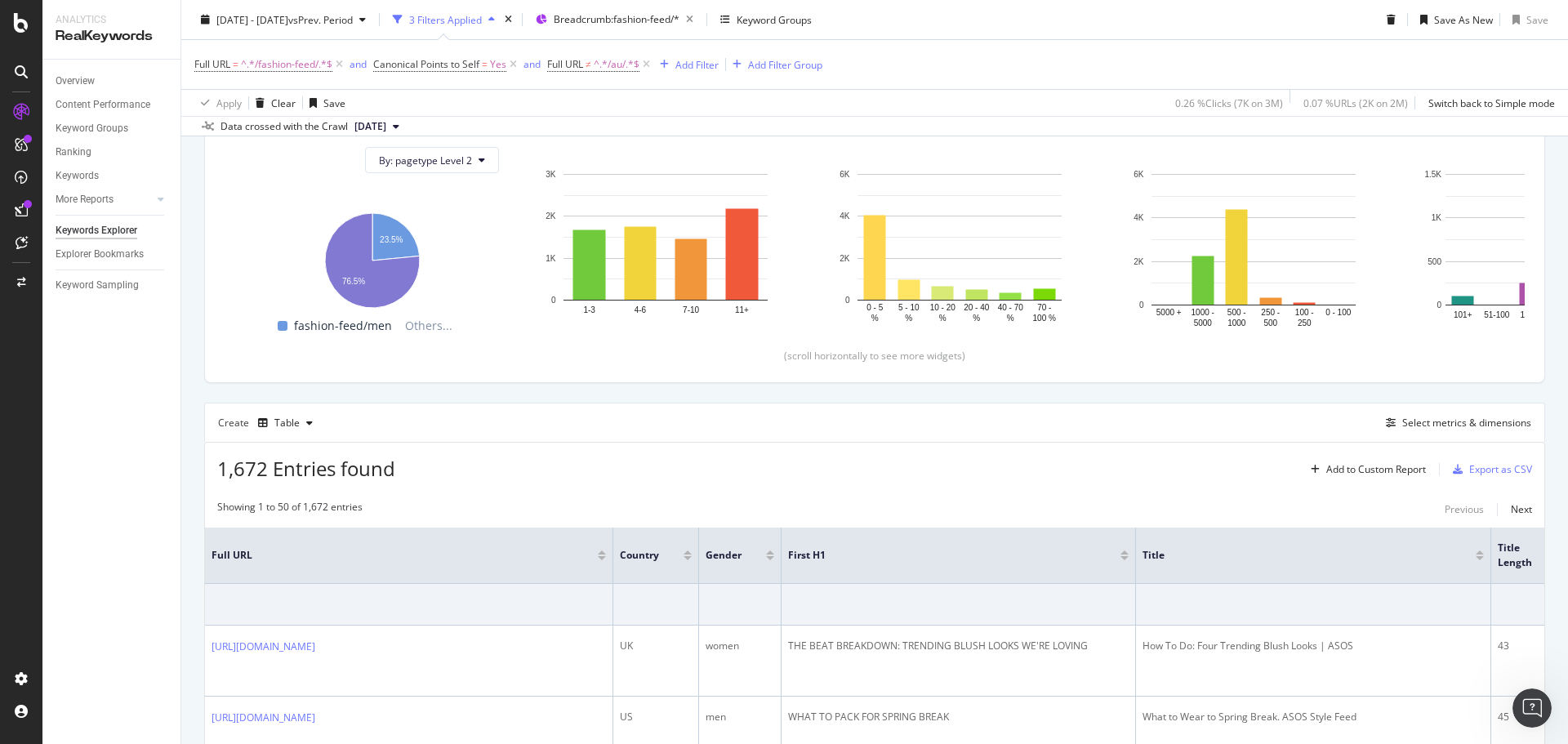
click at [1059, 82] on div "Full URL = ^.*/fashion-feed/.*$ and Canonical Points to Self = Yes and Full URL…" at bounding box center [874, 64] width 1361 height 49
click at [353, 19] on span "vs Prev. Period" at bounding box center [320, 19] width 64 height 14
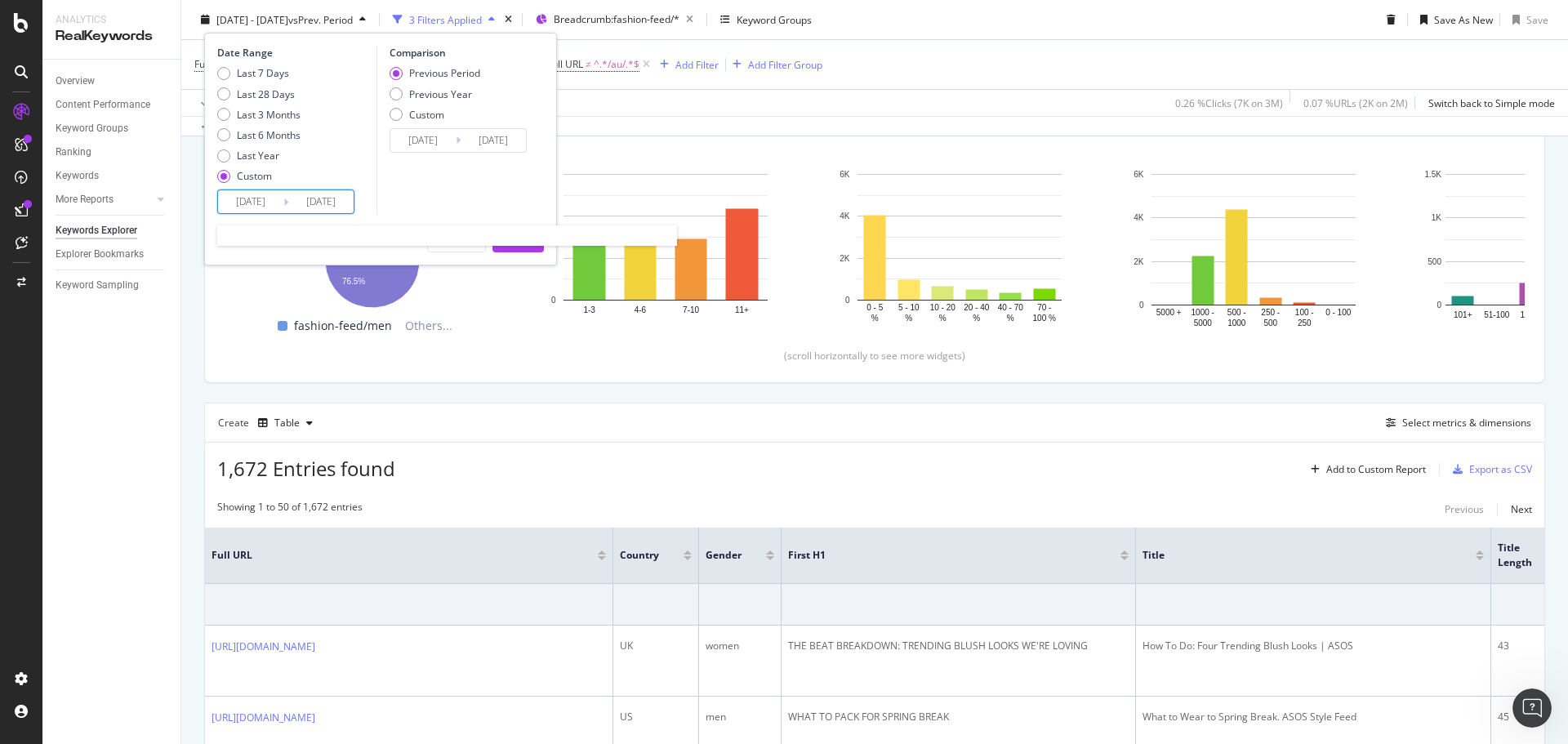
click at [271, 200] on input "[DATE]" at bounding box center [251, 201] width 65 height 23
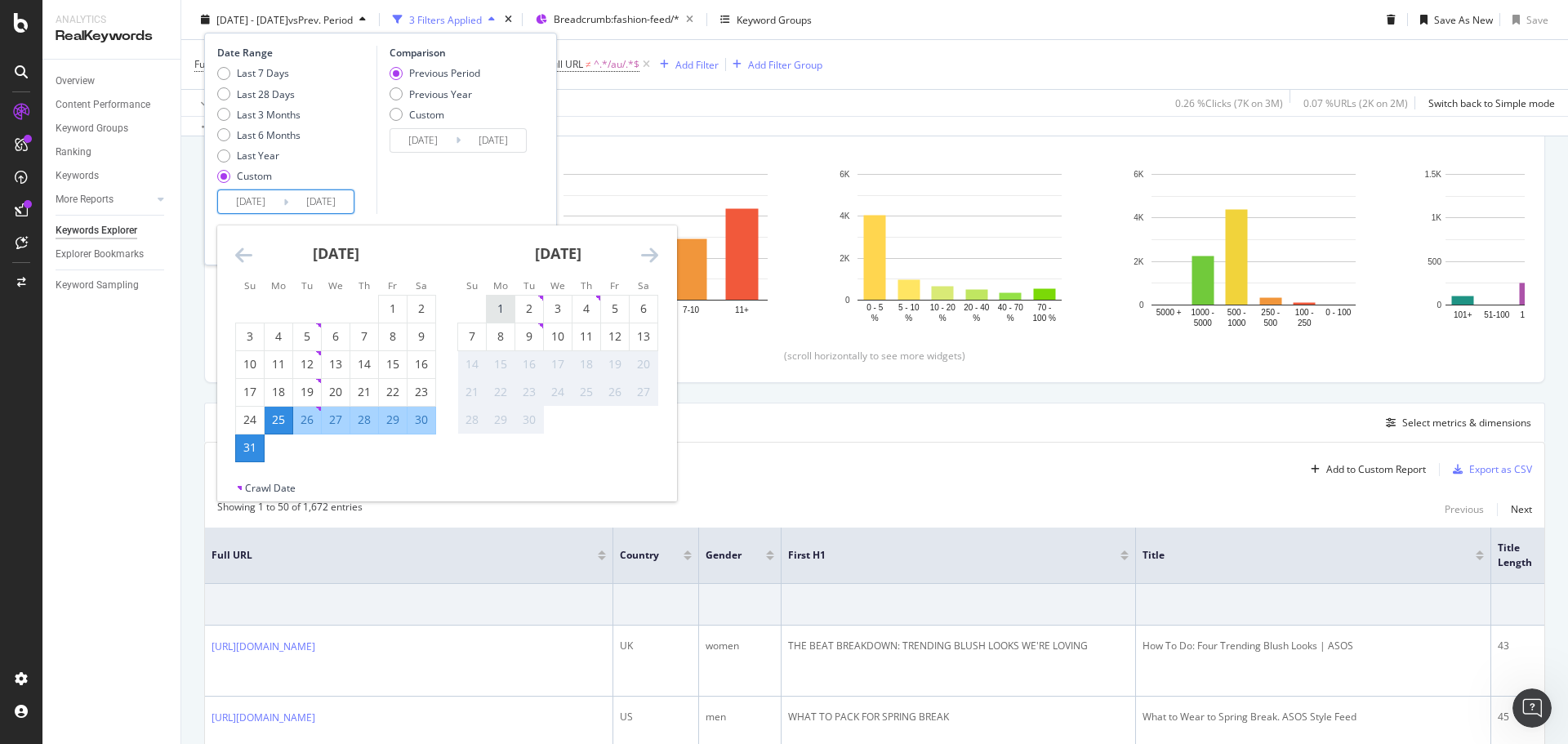
click at [498, 309] on div "1" at bounding box center [501, 309] width 28 height 17
type input "[DATE]"
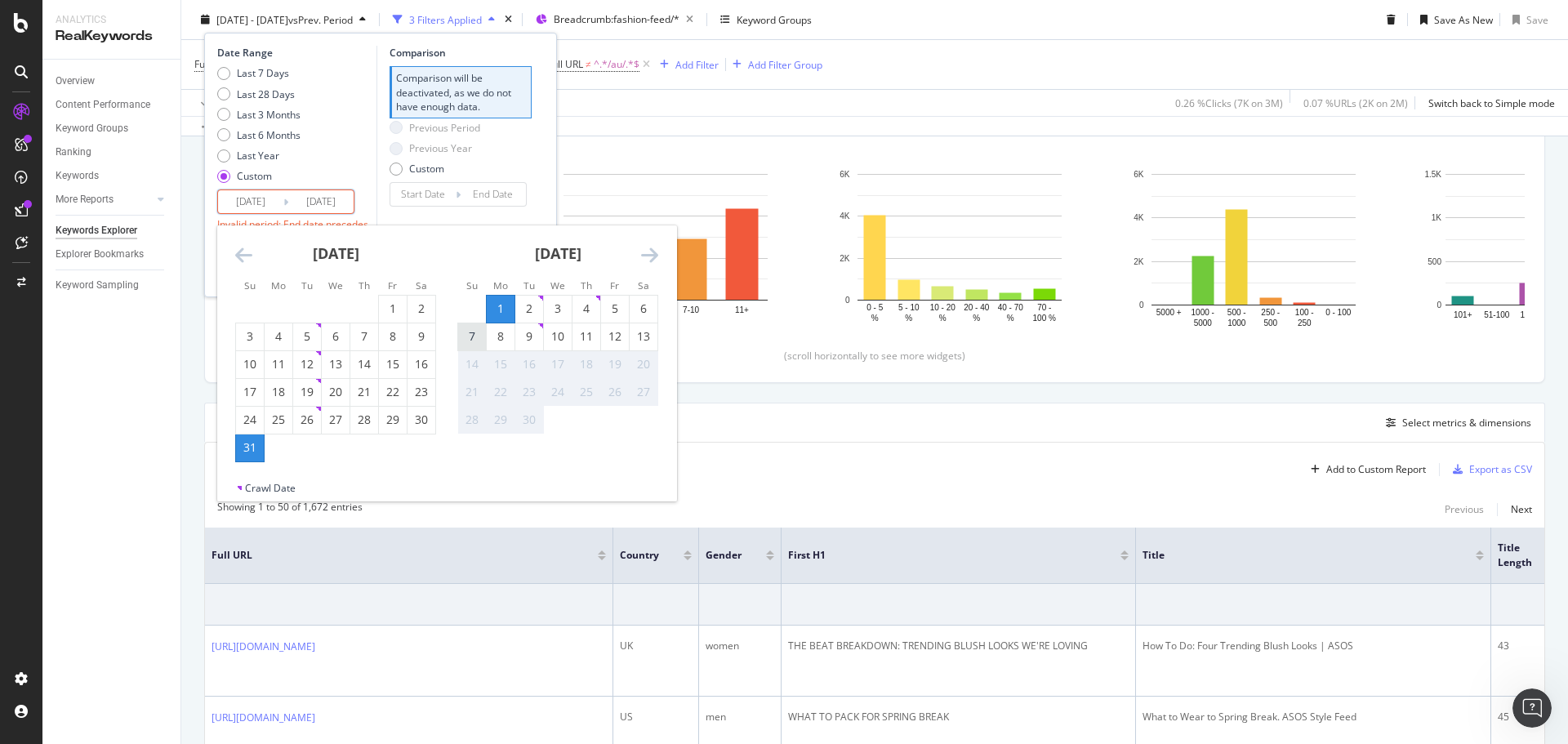
click at [478, 332] on div "7" at bounding box center [472, 337] width 28 height 17
type input "[DATE]"
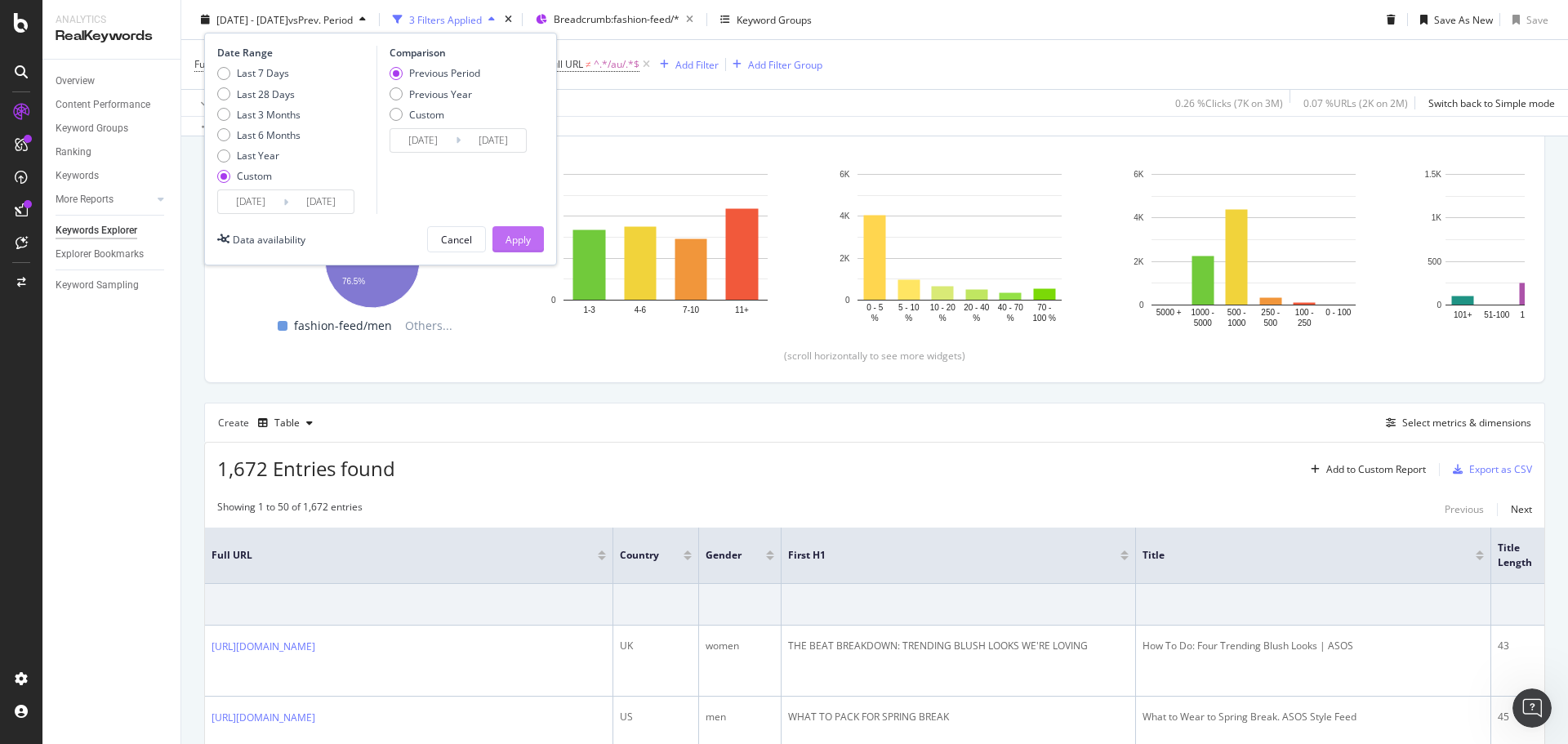
click at [515, 246] on div "Apply" at bounding box center [518, 239] width 25 height 14
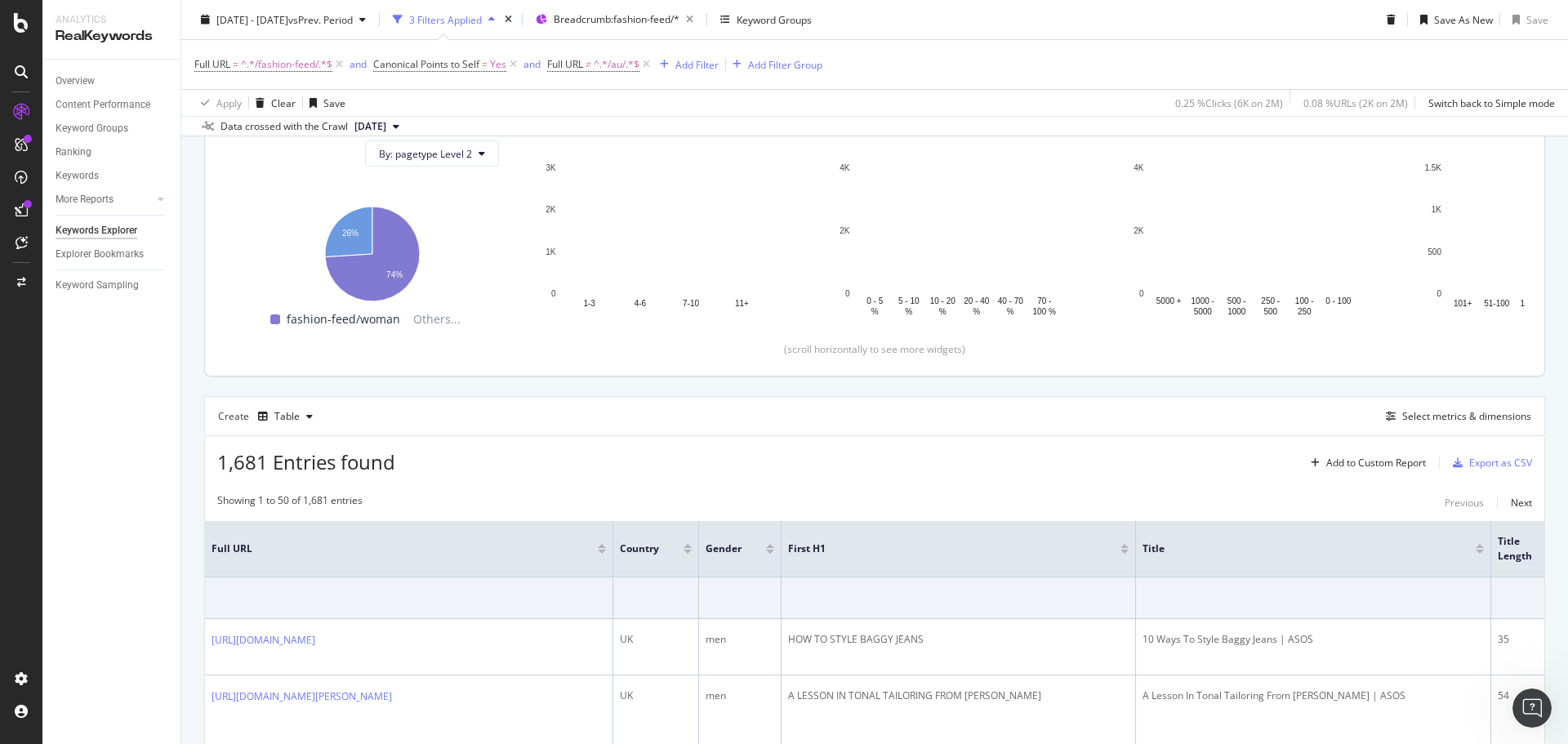
scroll to position [326, 0]
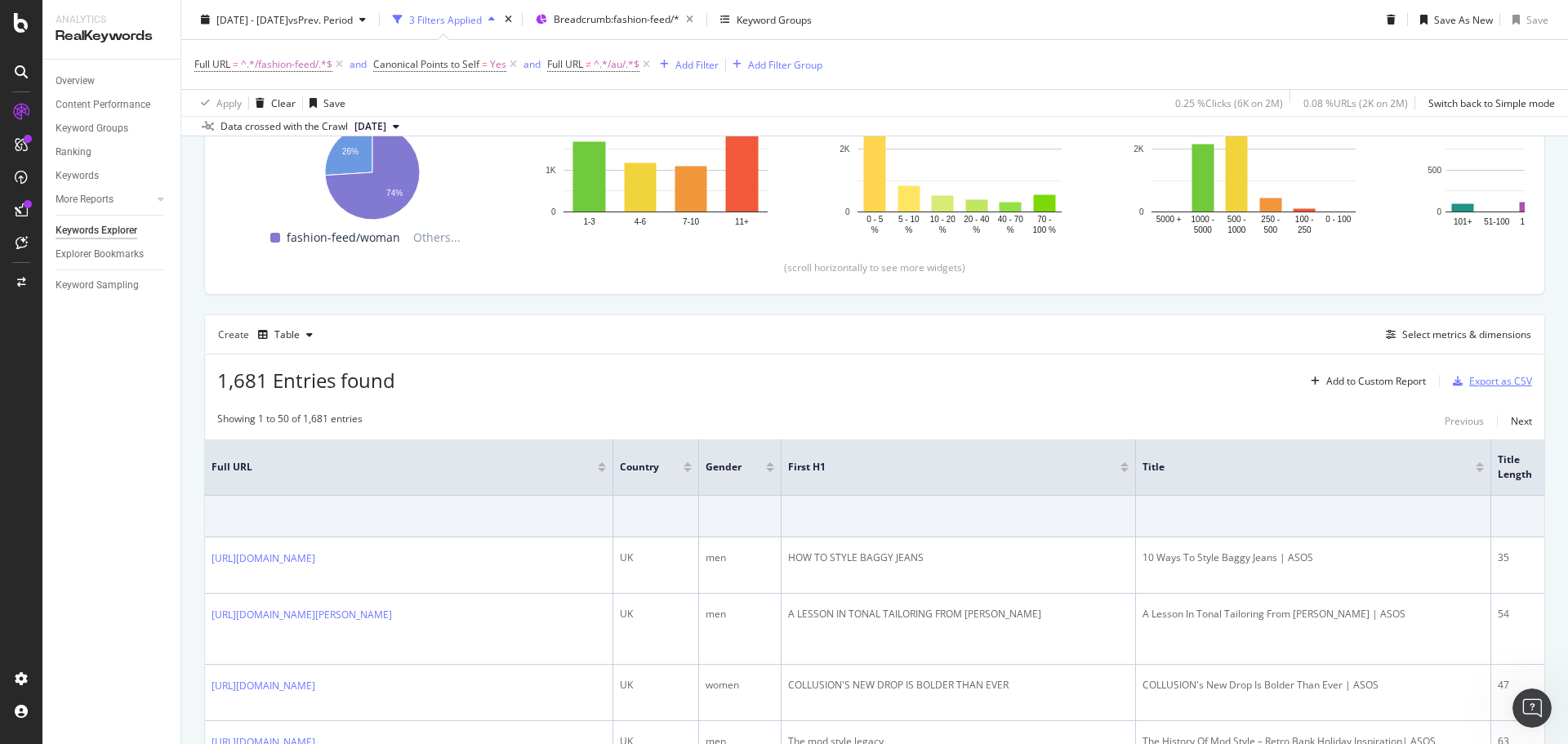
click at [1477, 378] on div "Export as CSV" at bounding box center [1500, 380] width 62 height 14
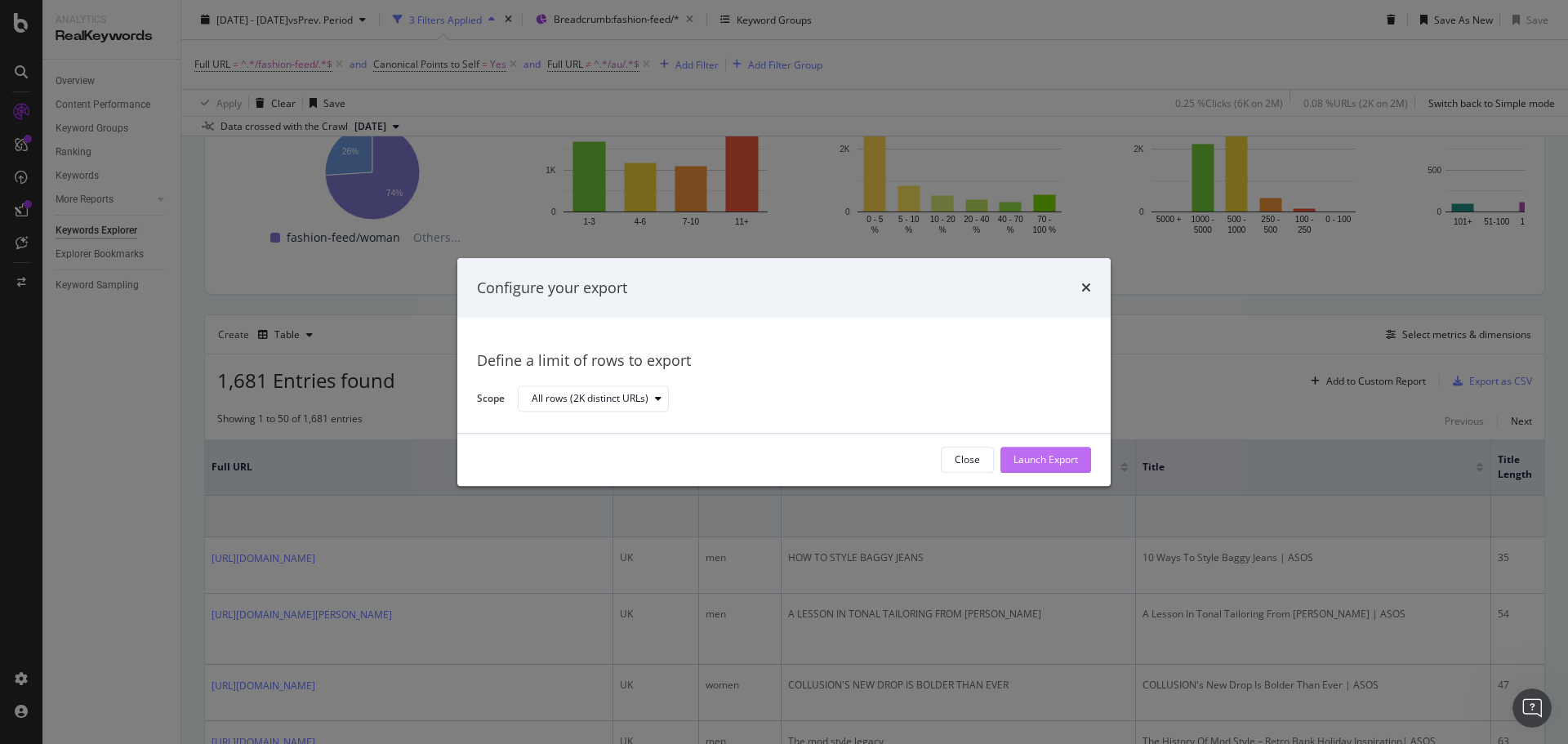
click at [1015, 459] on div "Launch Export" at bounding box center [1046, 460] width 64 height 14
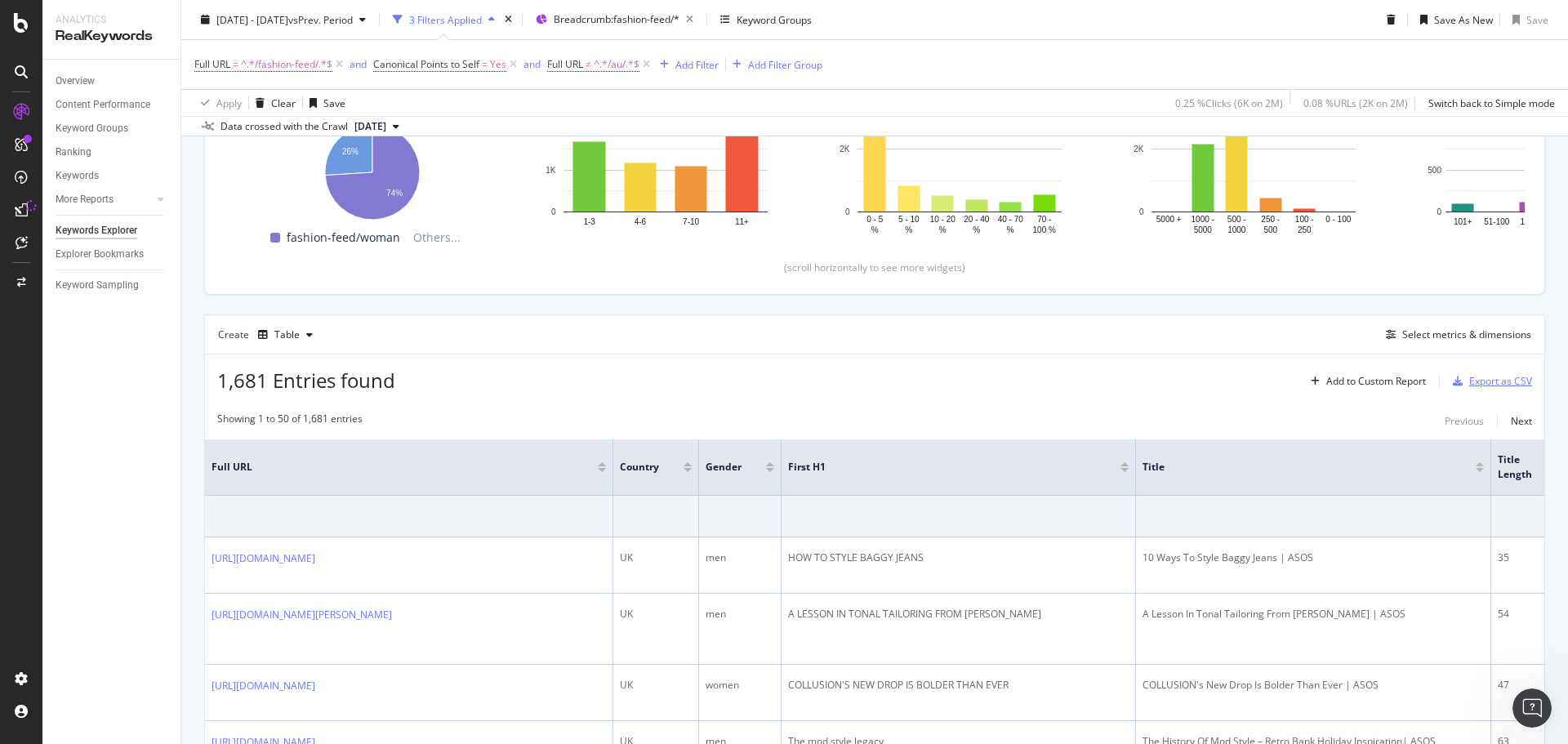
click at [1502, 378] on div "Export as CSV" at bounding box center [1500, 380] width 62 height 14
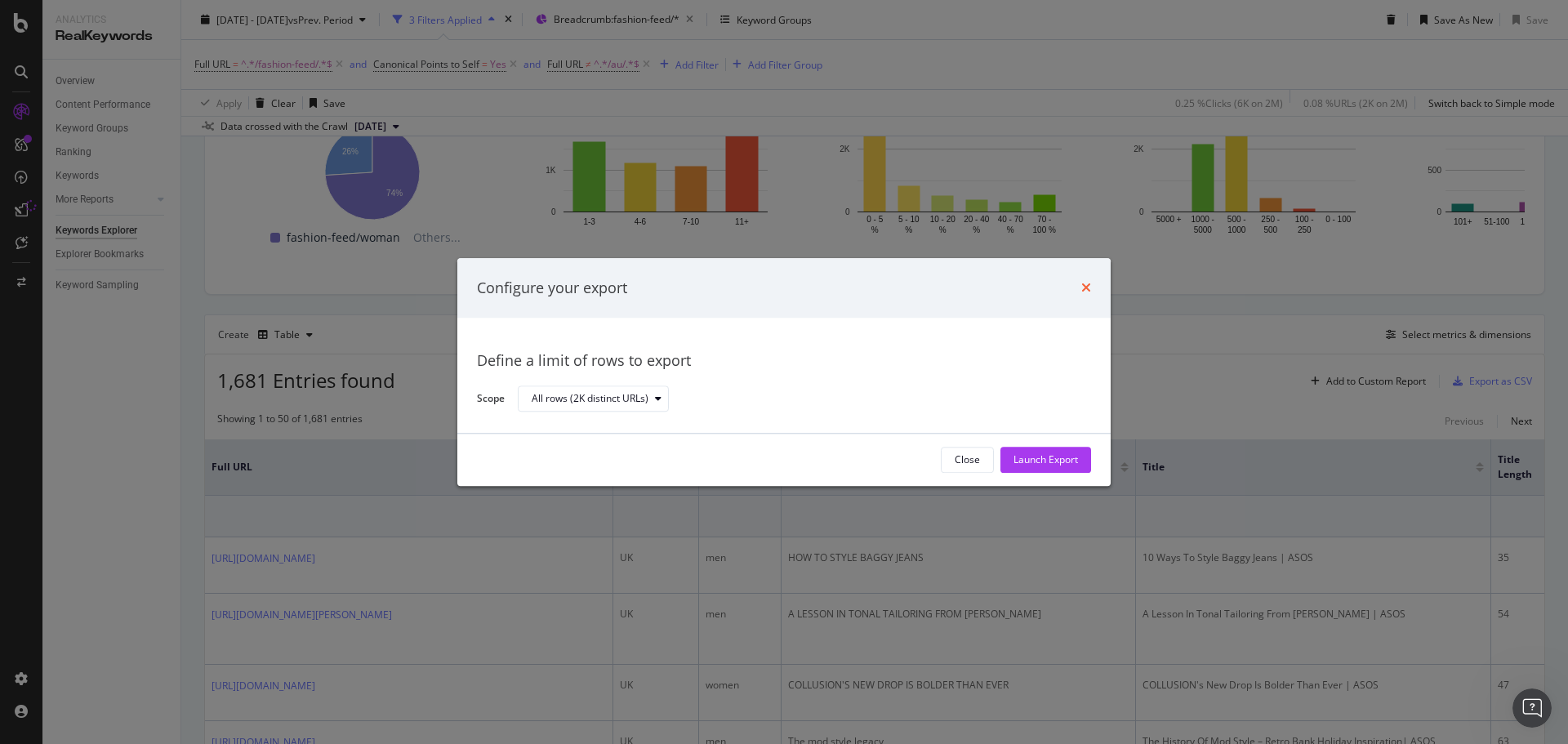
click at [1089, 285] on icon "times" at bounding box center [1086, 288] width 10 height 13
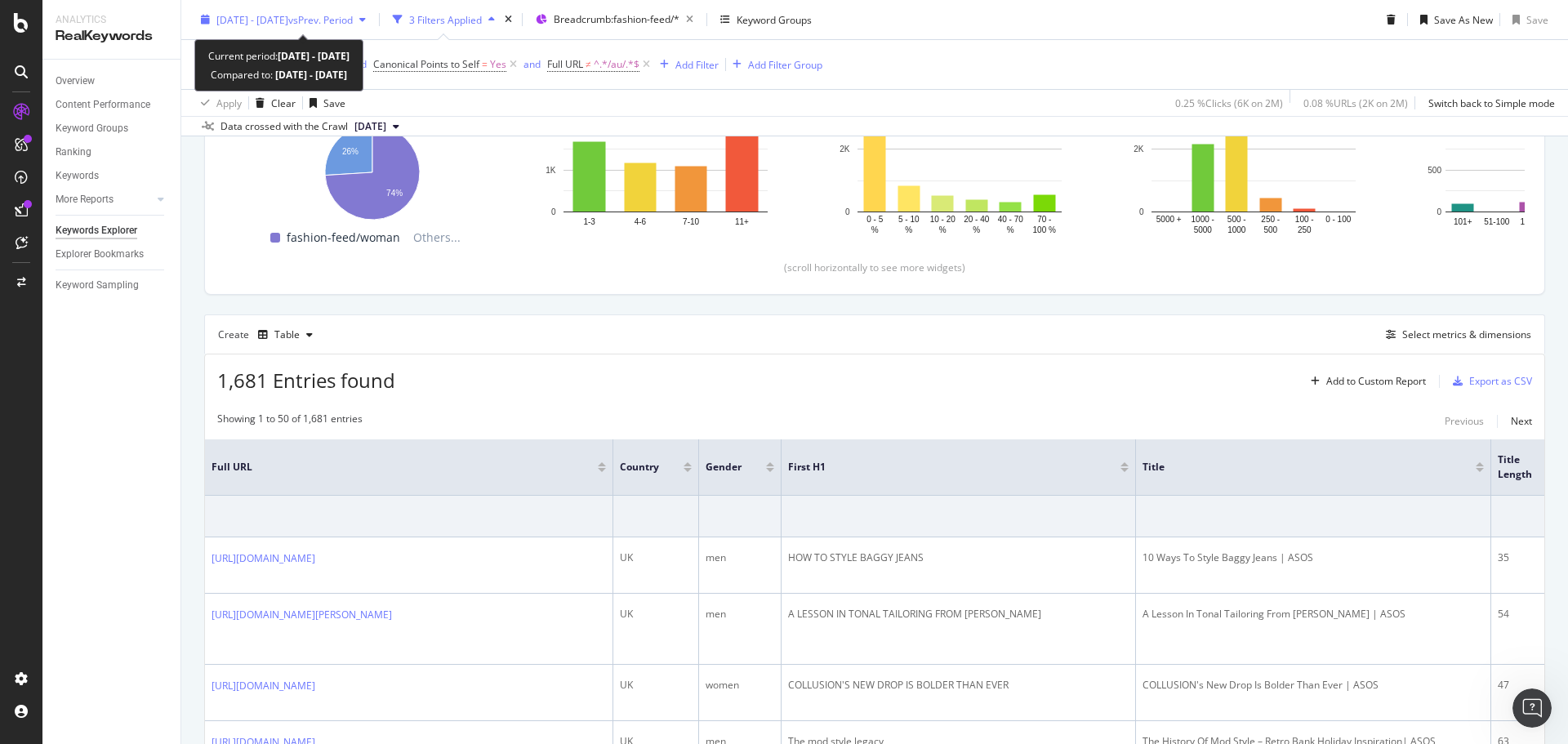
click at [362, 10] on div "[DATE] - [DATE] vs Prev. Period" at bounding box center [283, 20] width 178 height 24
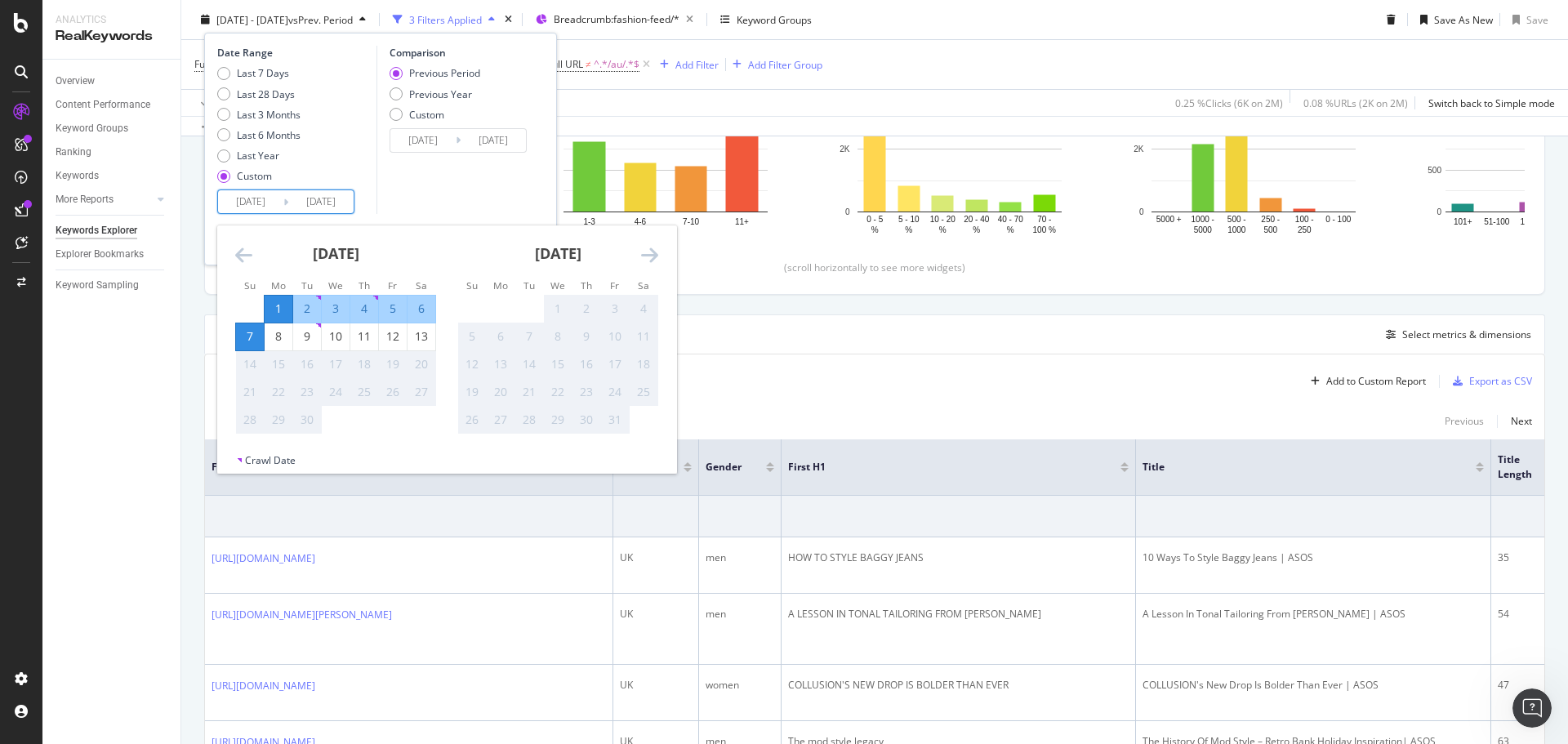
click at [257, 197] on input "[DATE]" at bounding box center [251, 201] width 65 height 23
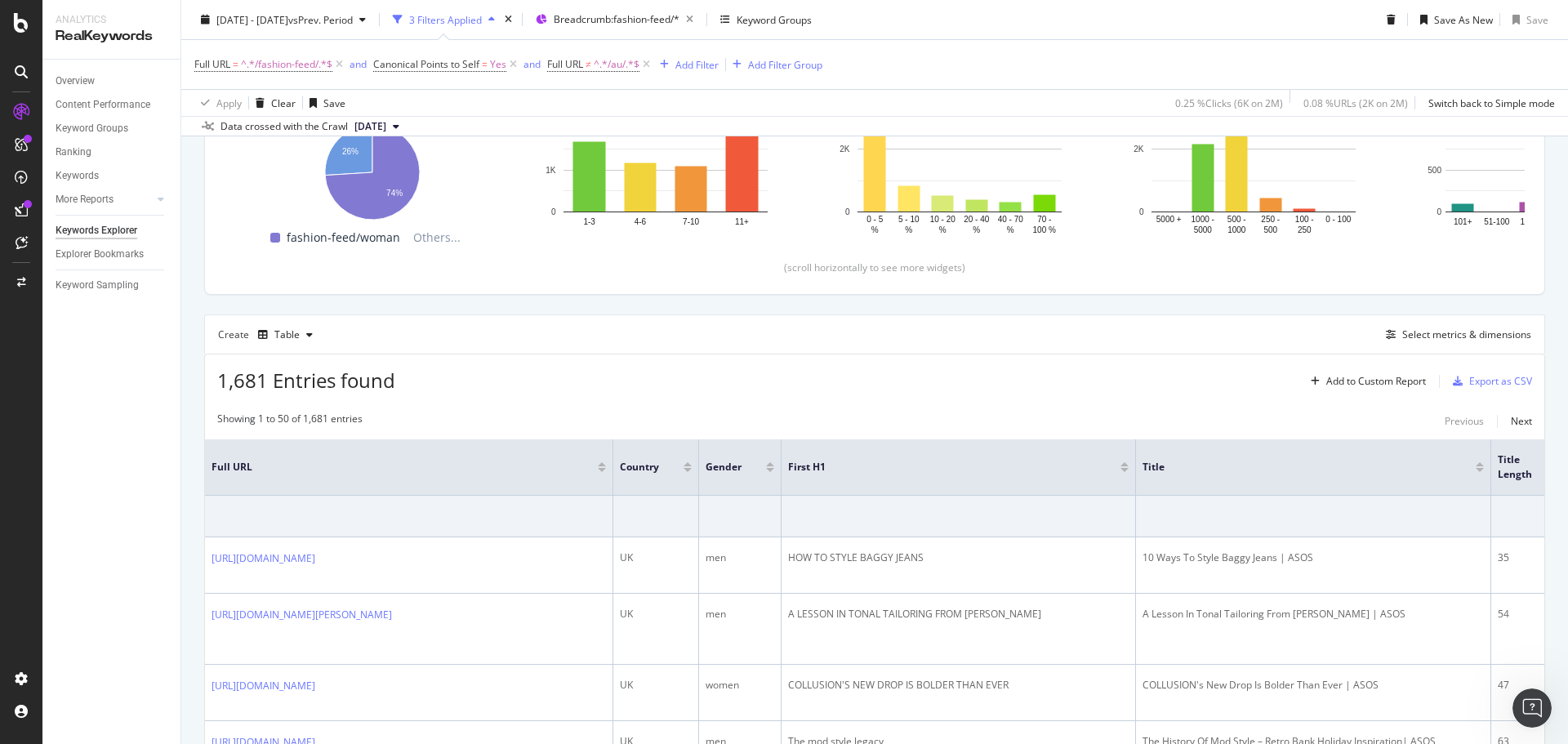
click at [1110, 21] on div "[DATE] - [DATE] vs Prev. Period 3 Filters Applied Breadcrumb: fashion-feed/* Ke…" at bounding box center [874, 22] width 1387 height 33
click at [288, 15] on span "[DATE] - [DATE]" at bounding box center [252, 19] width 72 height 14
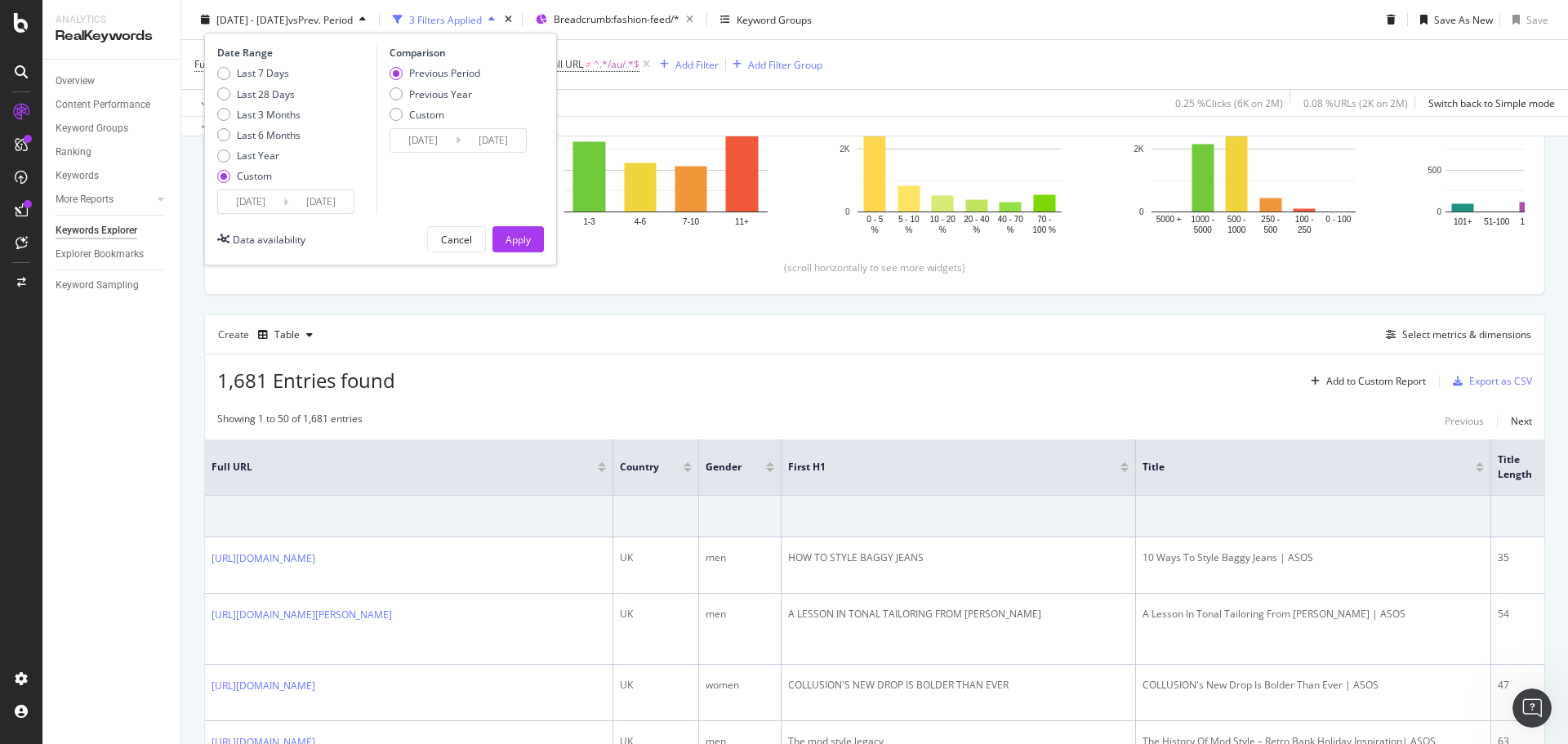
click at [231, 207] on input "[DATE]" at bounding box center [251, 201] width 65 height 23
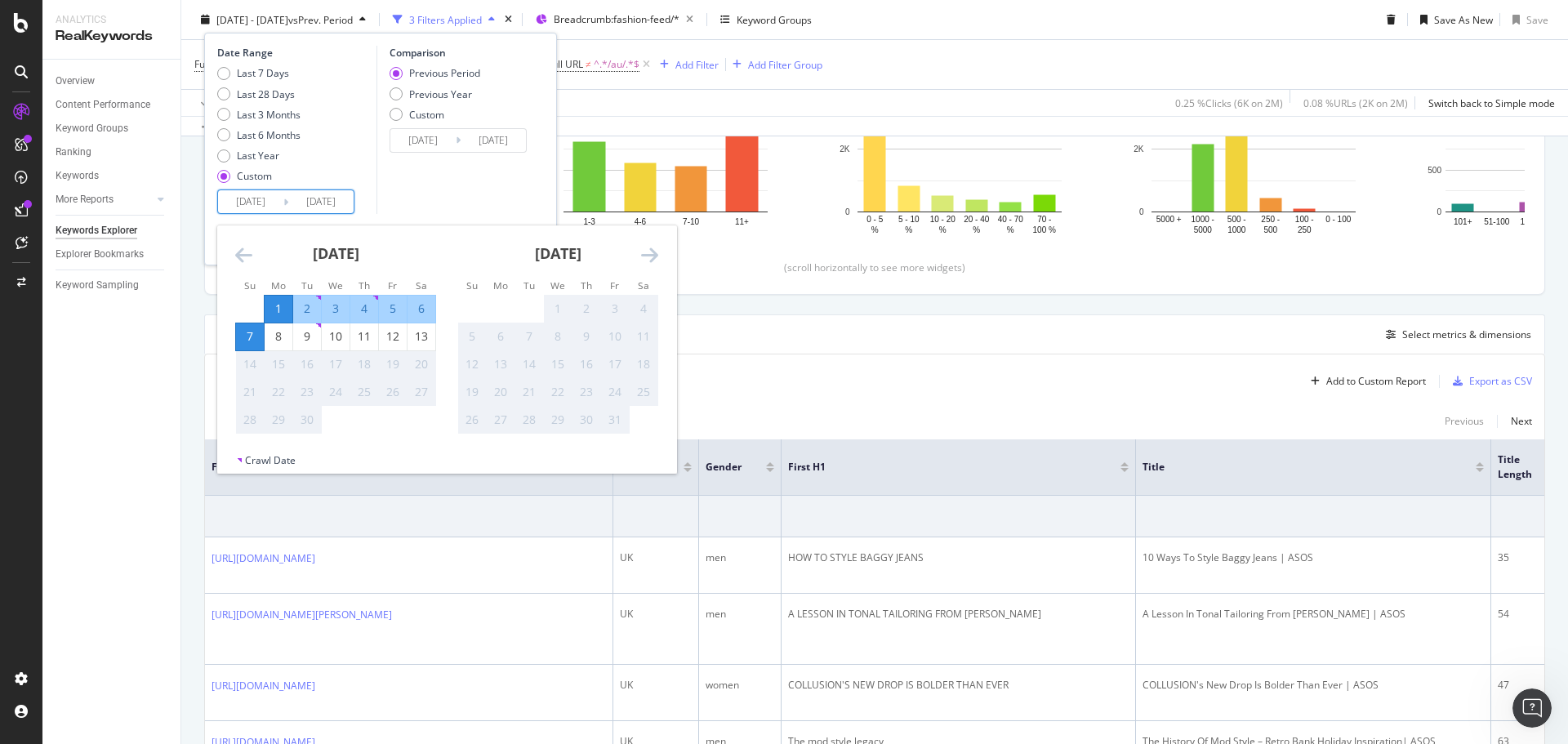
click at [243, 254] on icon "Move backward to switch to the previous month." at bounding box center [243, 255] width 17 height 20
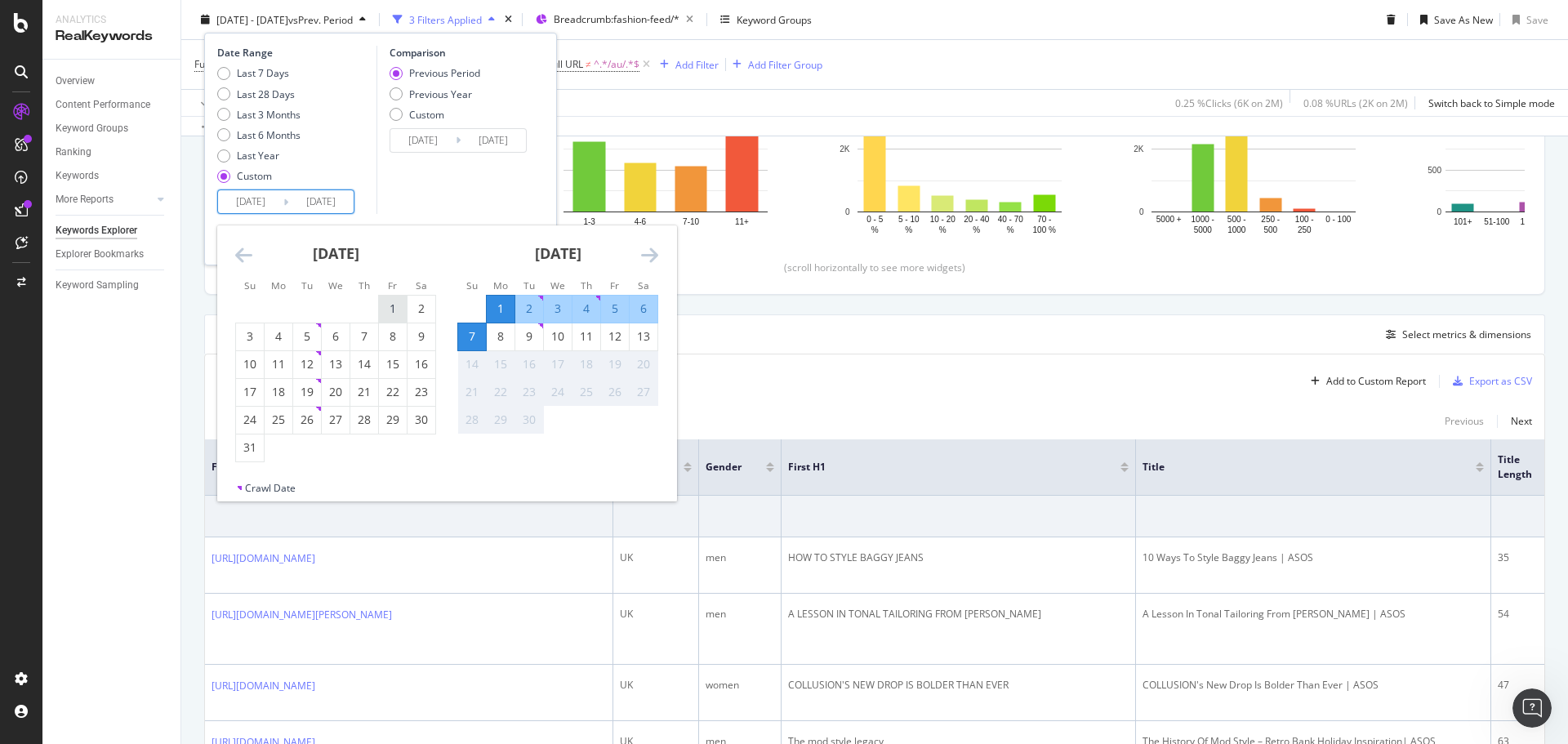
click at [402, 312] on div "1" at bounding box center [393, 309] width 28 height 17
type input "[DATE]"
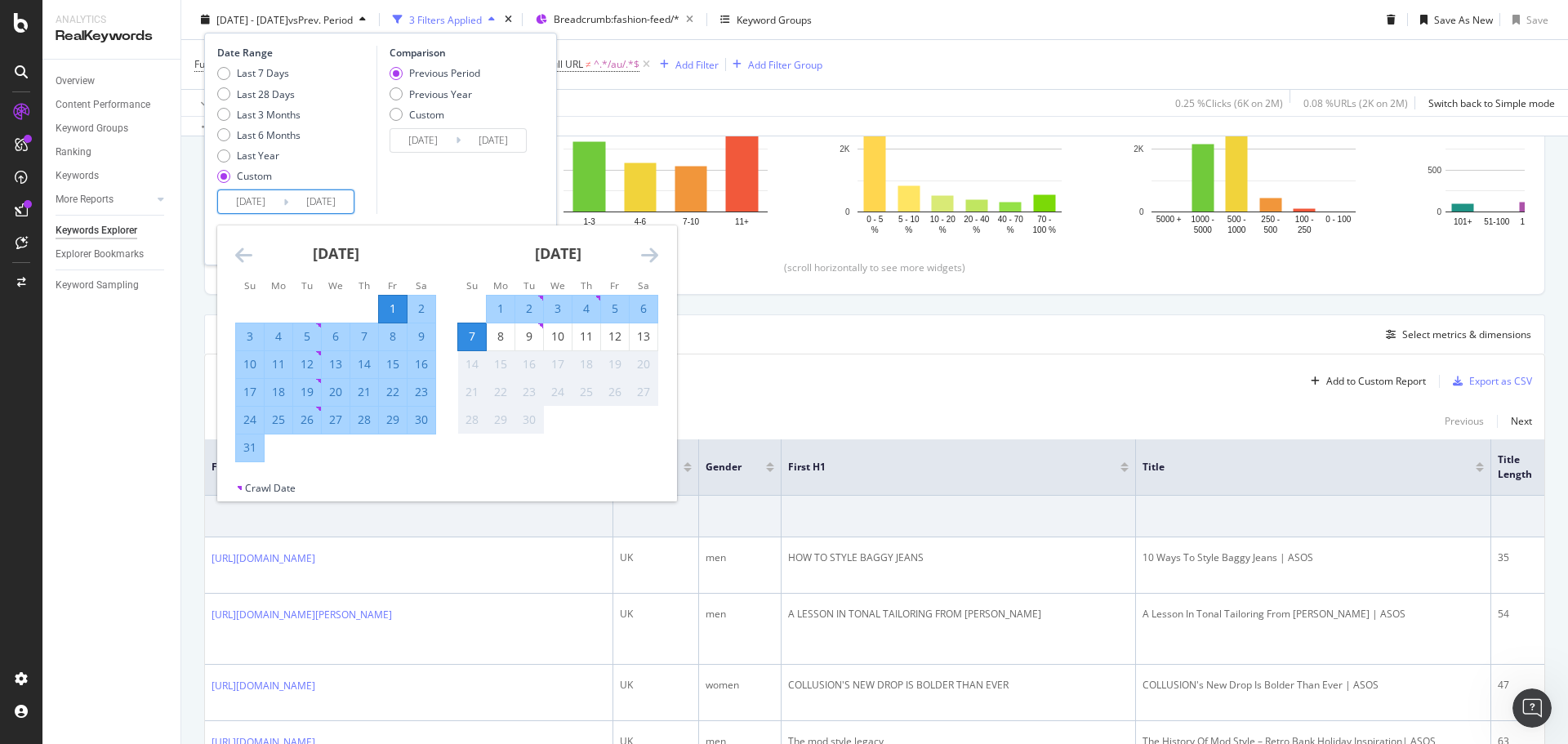
click at [246, 454] on div "31" at bounding box center [250, 448] width 28 height 17
type input "[DATE]"
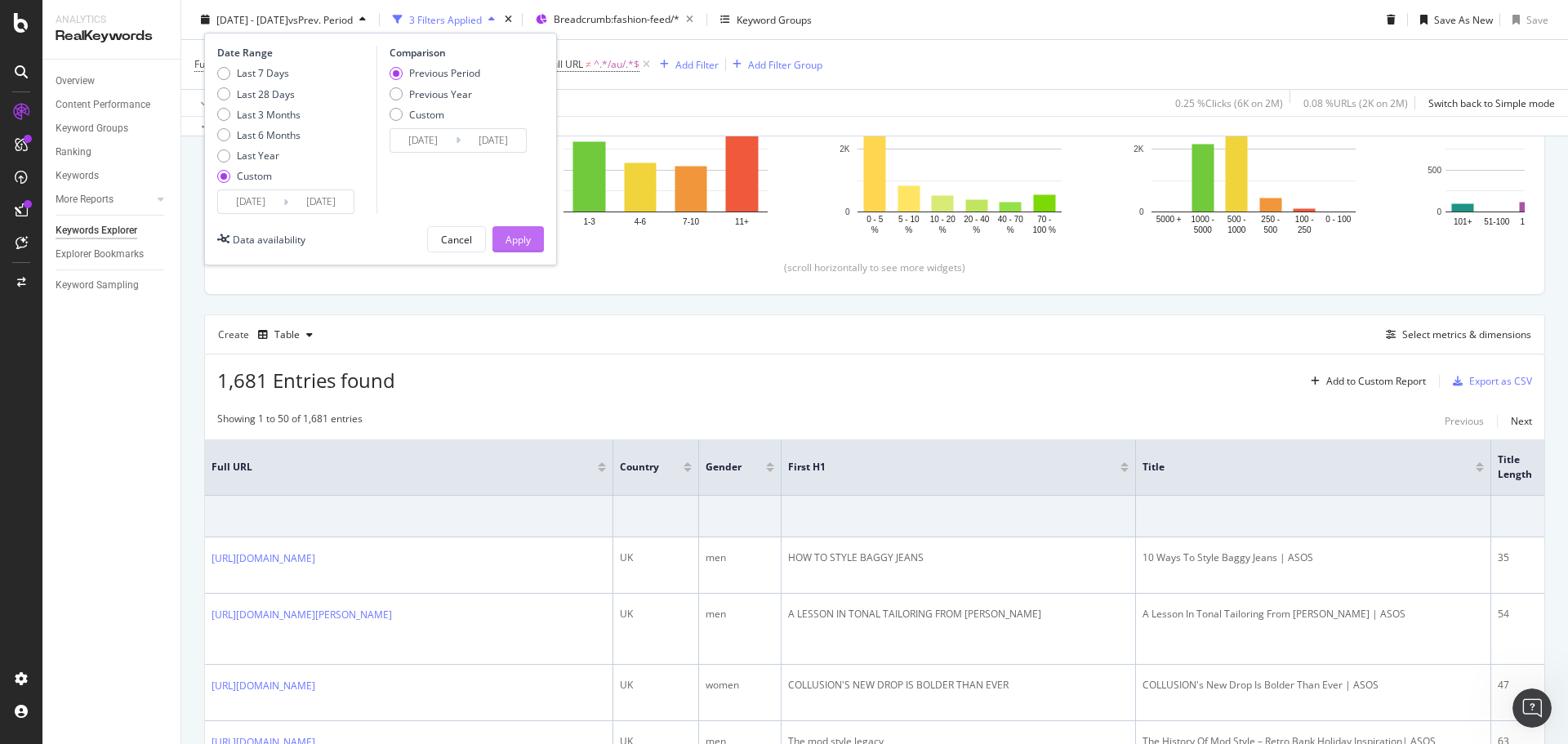
click at [508, 240] on div "Apply" at bounding box center [518, 239] width 25 height 14
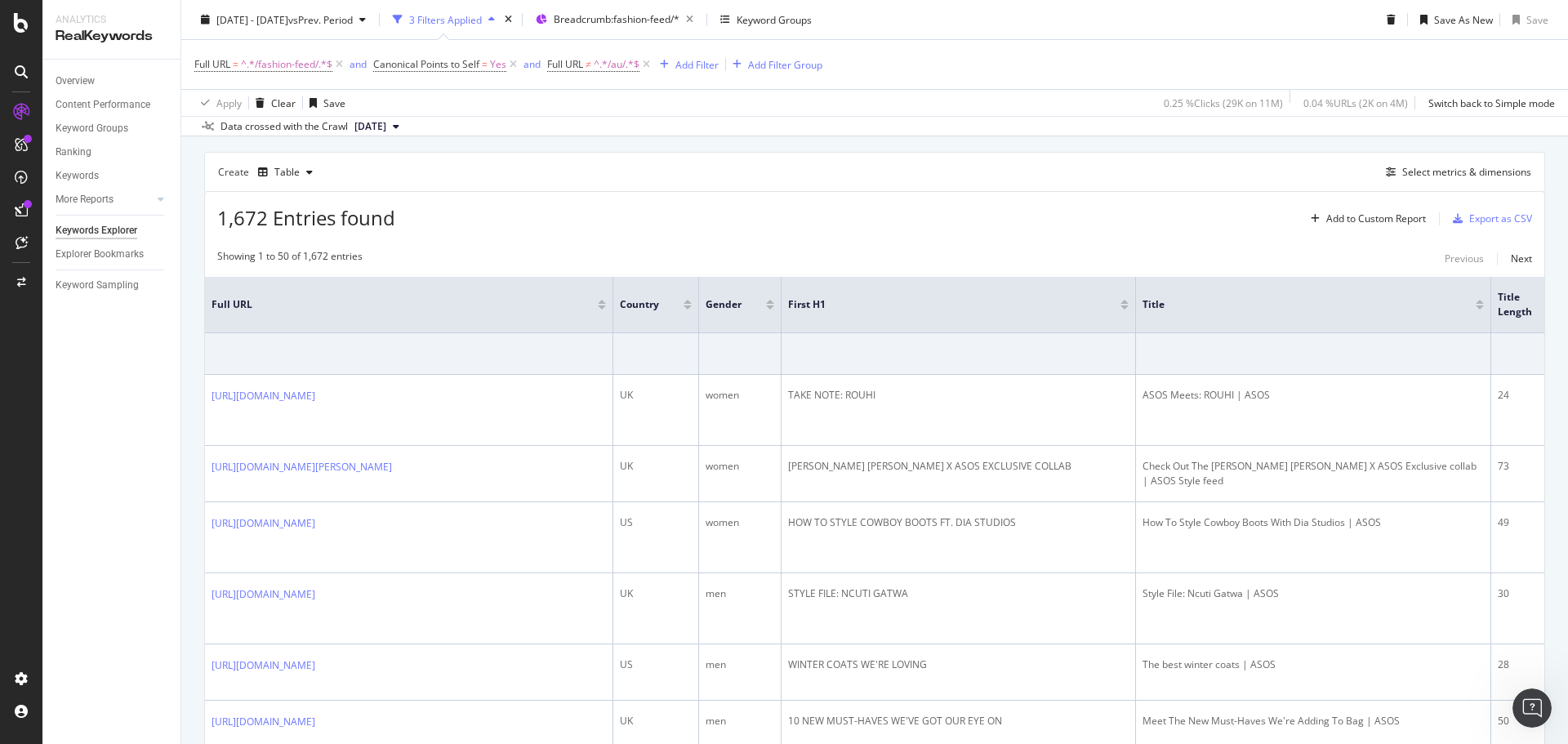
scroll to position [489, 0]
click at [1469, 219] on div "Export as CSV" at bounding box center [1500, 217] width 62 height 14
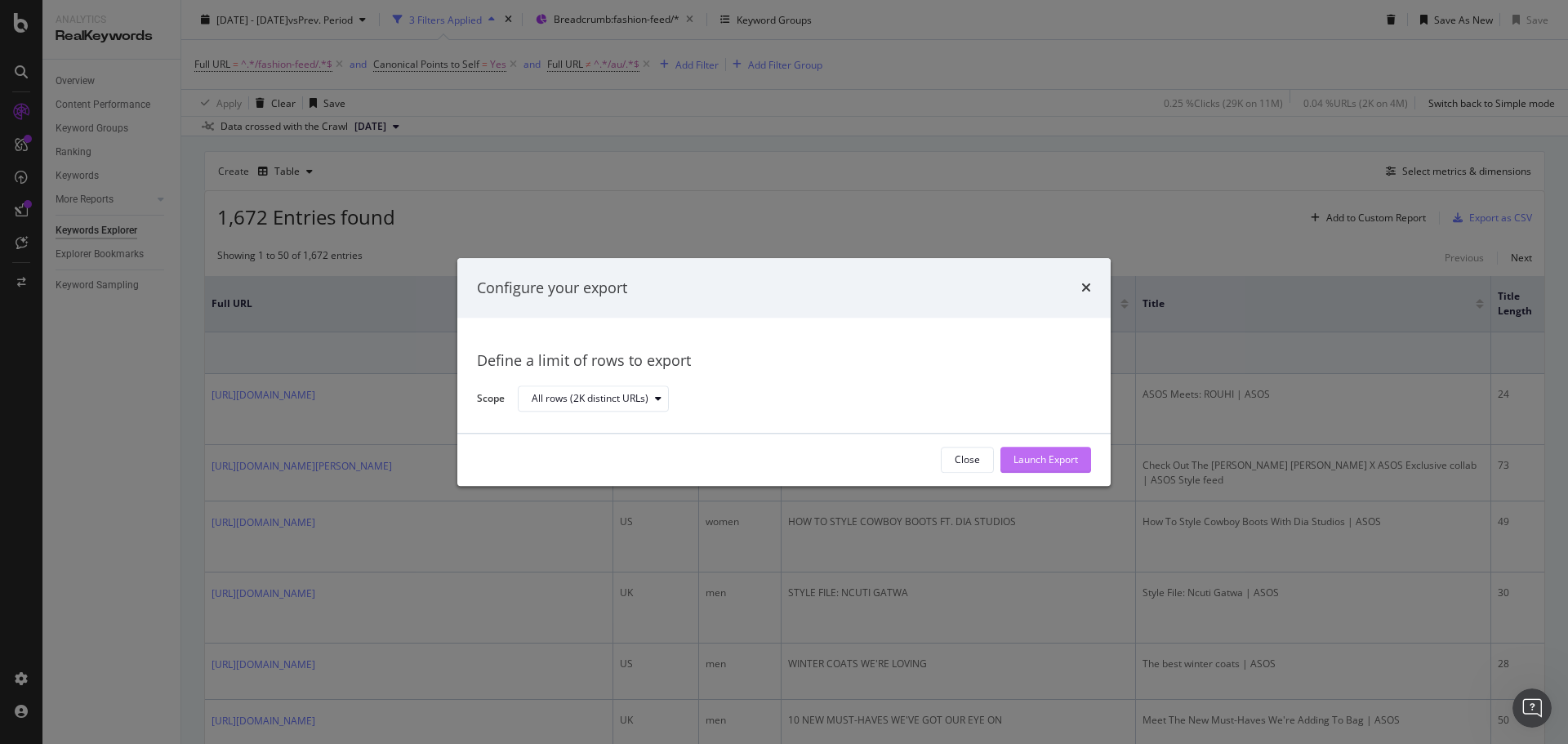
click at [1070, 456] on div "Launch Export" at bounding box center [1046, 460] width 64 height 14
